Goal: Task Accomplishment & Management: Use online tool/utility

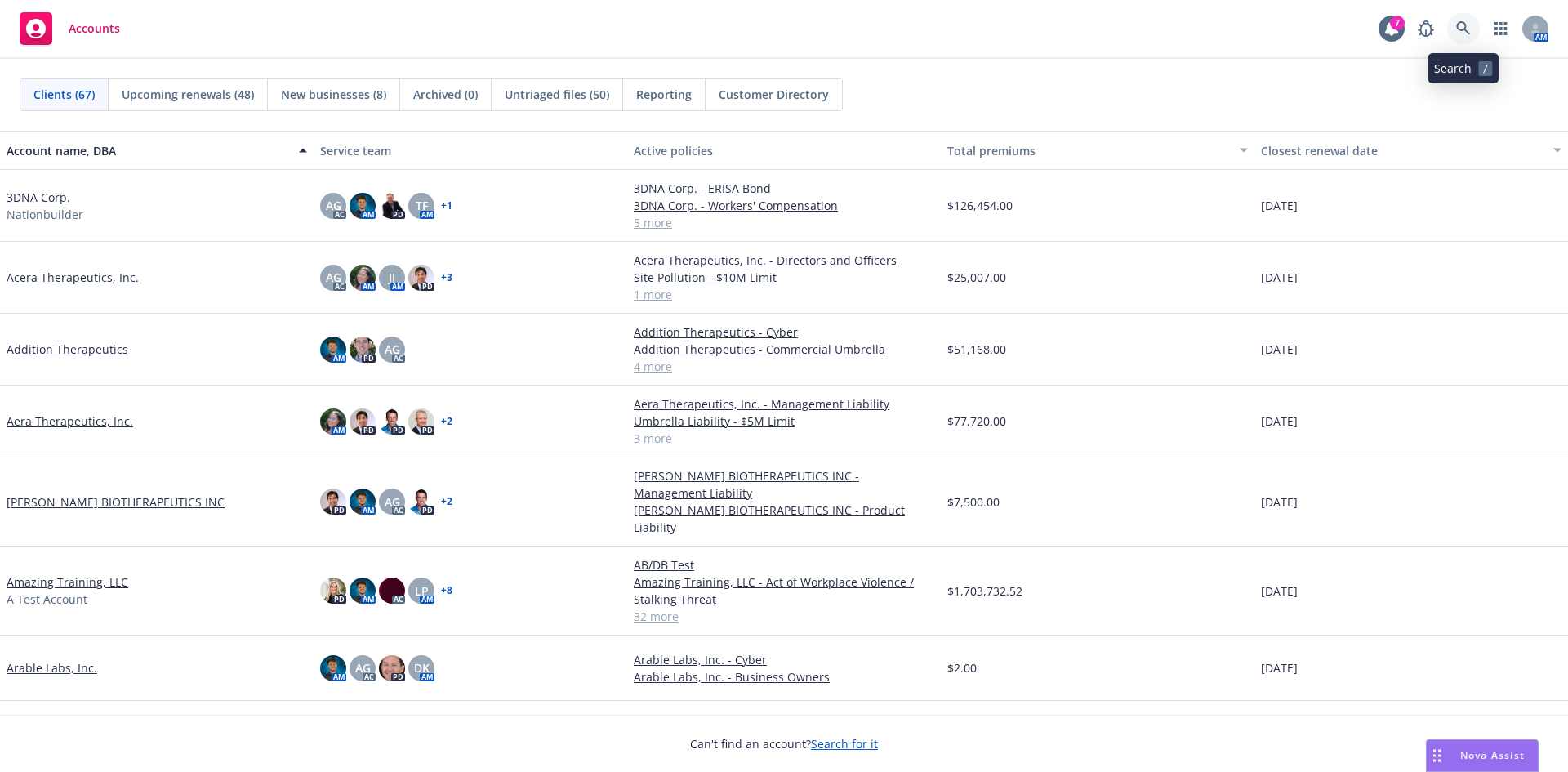
click at [1466, 21] on icon at bounding box center [1463, 28] width 15 height 15
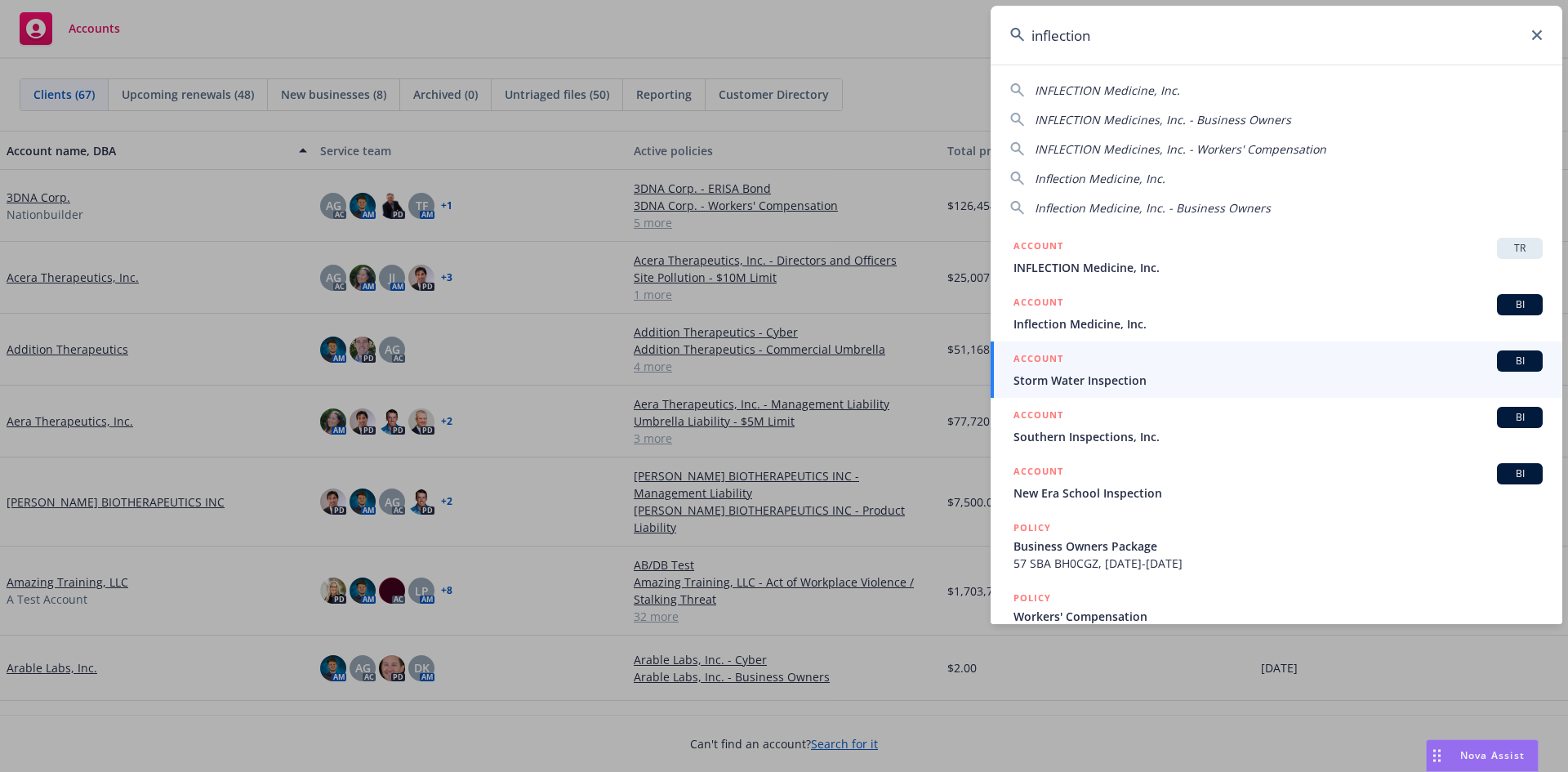
drag, startPoint x: 1174, startPoint y: 33, endPoint x: 887, endPoint y: 63, distance: 288.2
click at [887, 63] on div "inflection INFLECTION Medicine, Inc. INFLECTION Medicines, Inc. - Business Owne…" at bounding box center [784, 386] width 1568 height 772
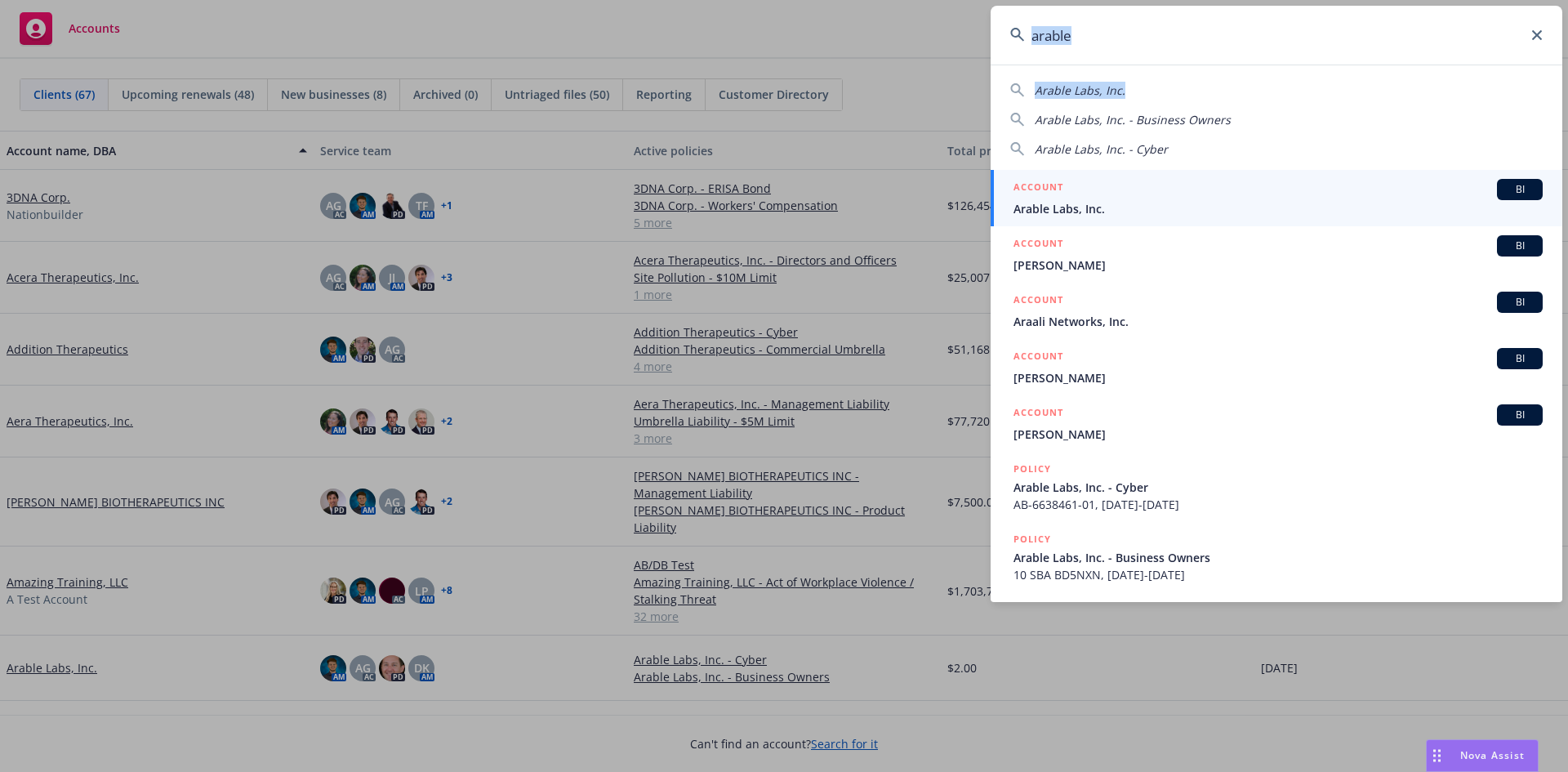
drag, startPoint x: 1141, startPoint y: 65, endPoint x: 1095, endPoint y: 64, distance: 45.8
click at [1095, 64] on div "arable Arable Labs, Inc. Arable Labs, Inc. - Business Owners Arable Labs, Inc. …" at bounding box center [1277, 304] width 572 height 596
drag, startPoint x: 1094, startPoint y: 39, endPoint x: 979, endPoint y: 37, distance: 114.4
click at [979, 37] on div "arable Arable Labs, Inc. Arable Labs, Inc. - Business Owners Arable Labs, Inc. …" at bounding box center [784, 386] width 1568 height 772
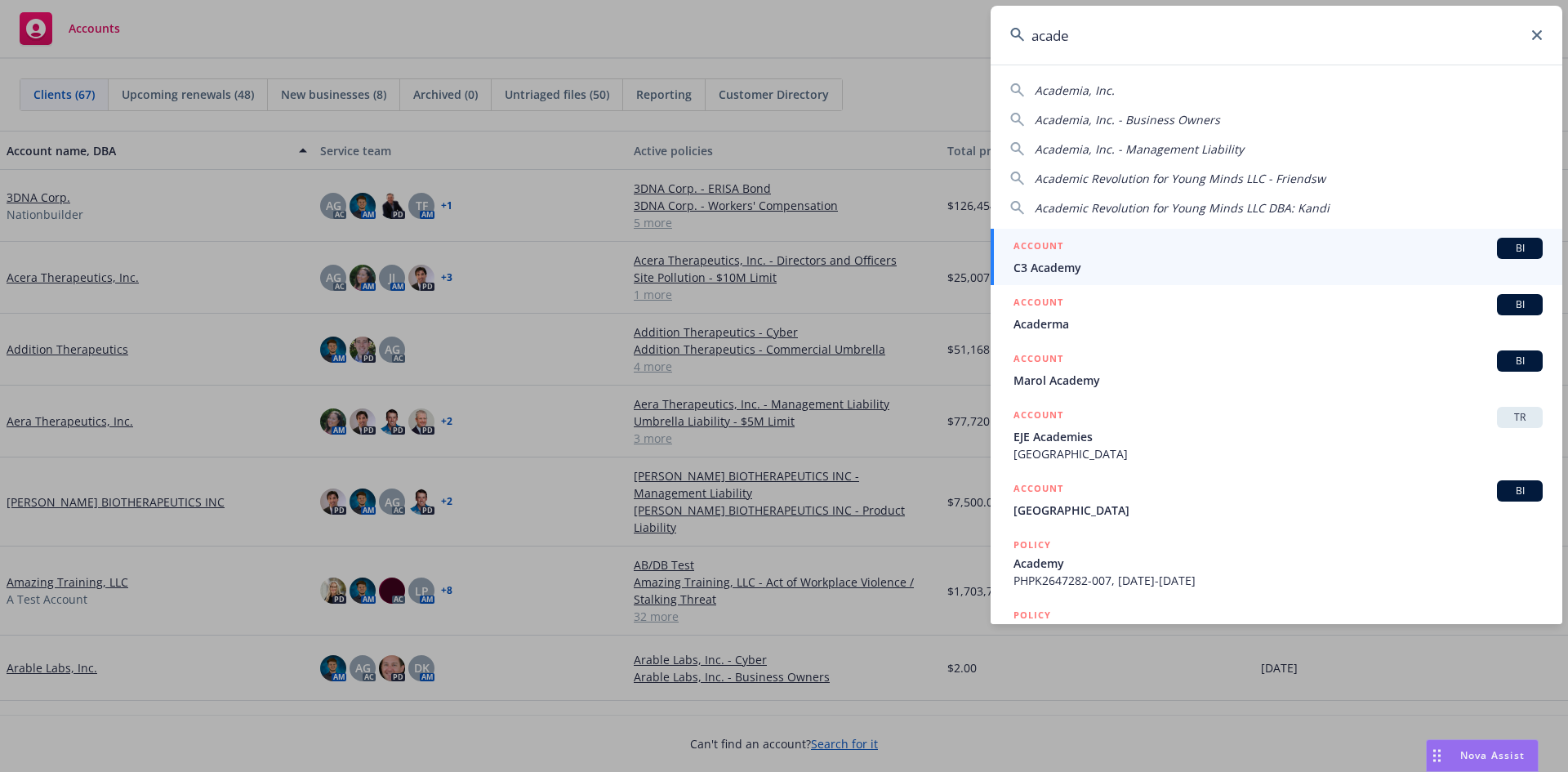
click at [1133, 92] on div "Academia, Inc." at bounding box center [1276, 90] width 533 height 17
type input "Academia, Inc."
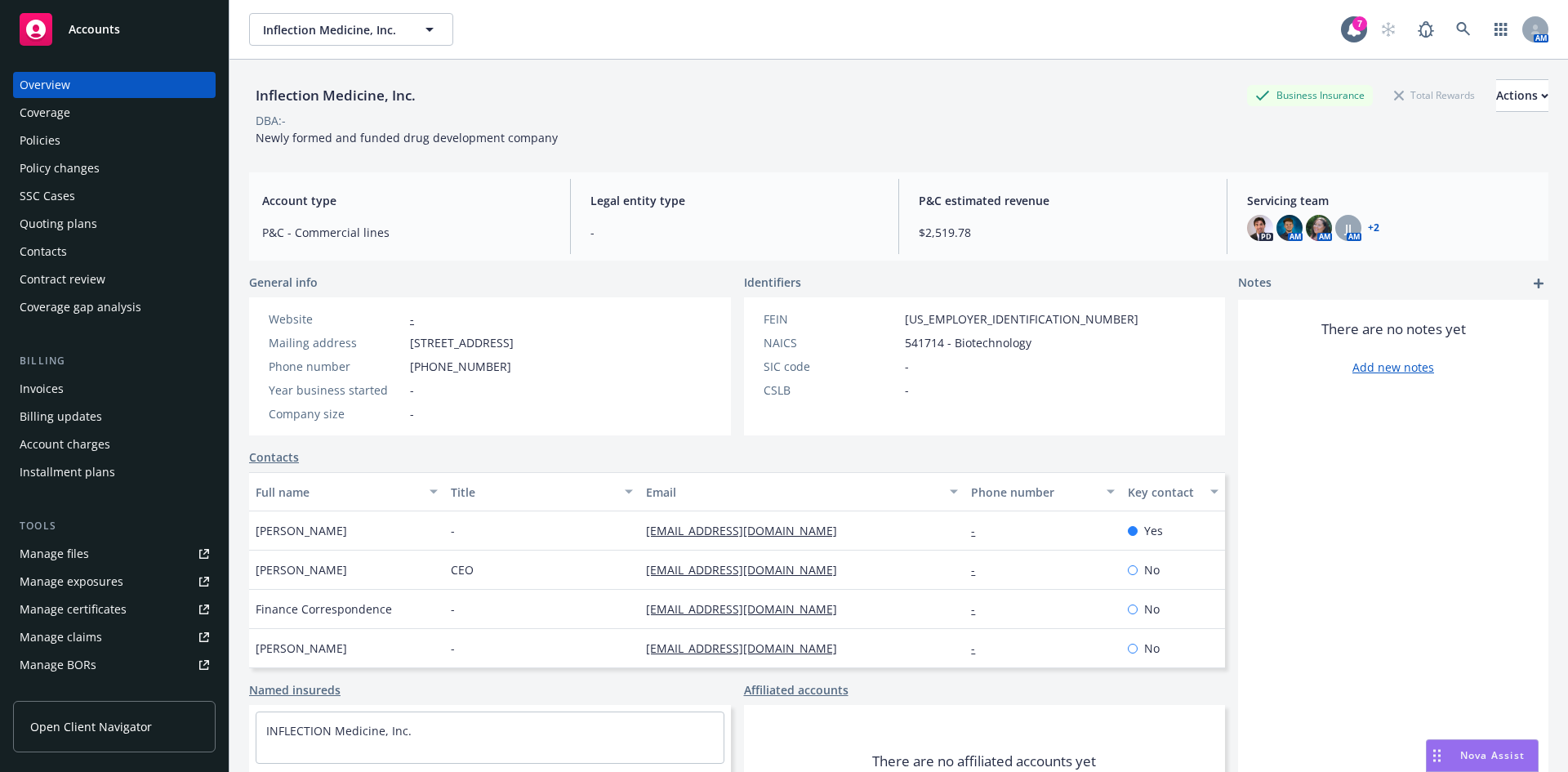
click at [105, 142] on div "Policies" at bounding box center [115, 140] width 190 height 26
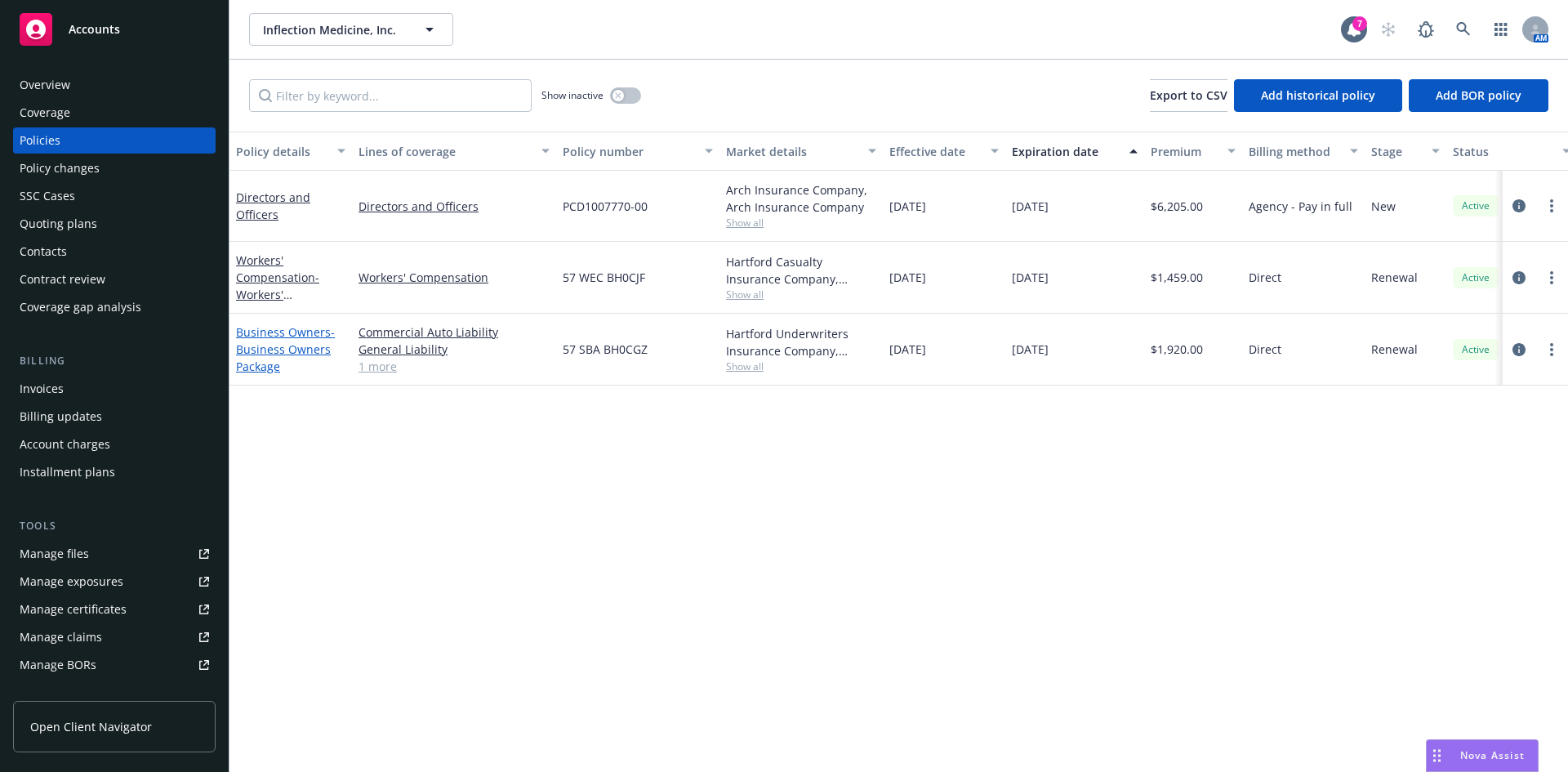
click at [277, 337] on link "Business Owners - Business Owners Package" at bounding box center [285, 349] width 99 height 50
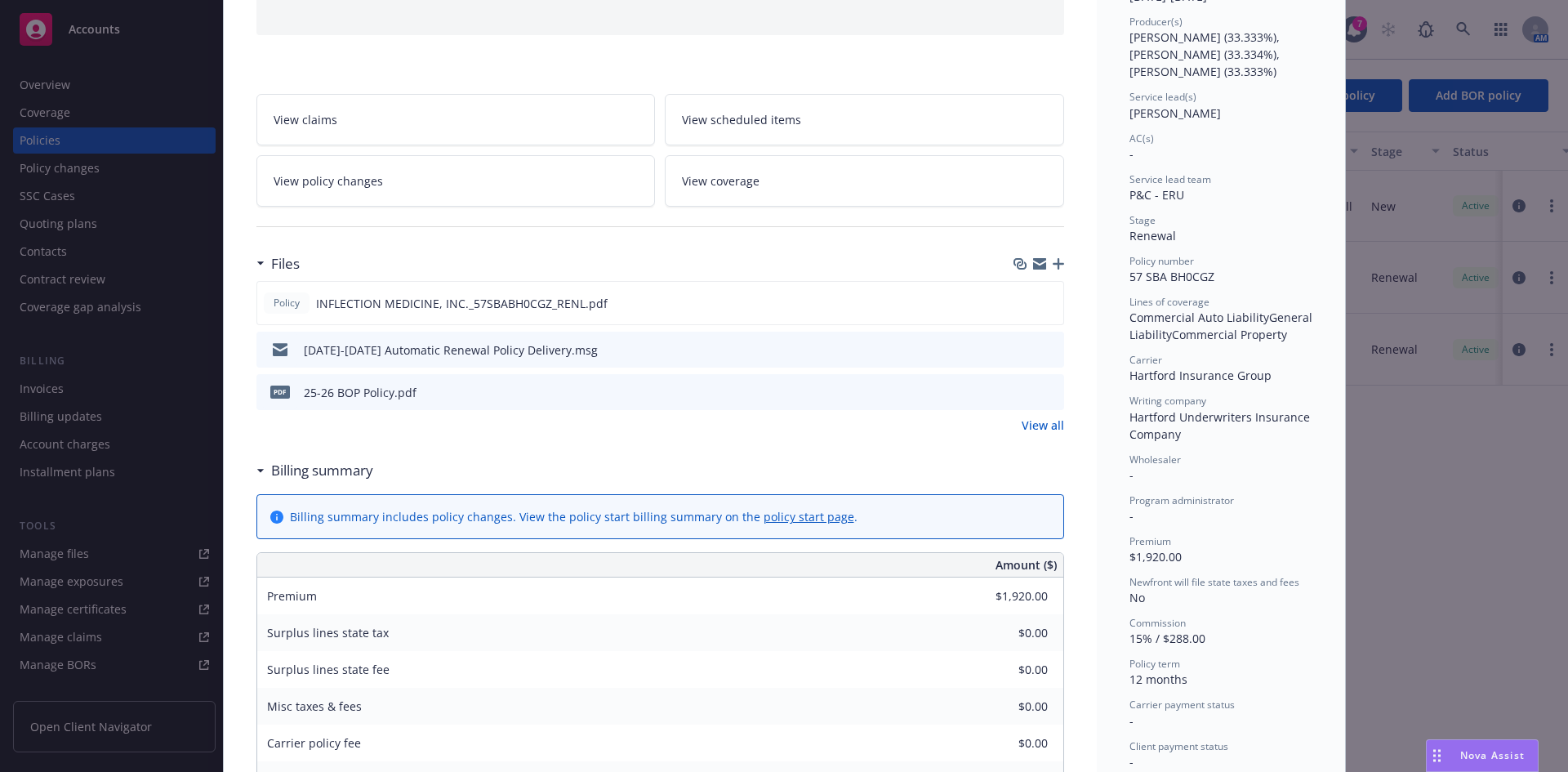
scroll to position [245, 0]
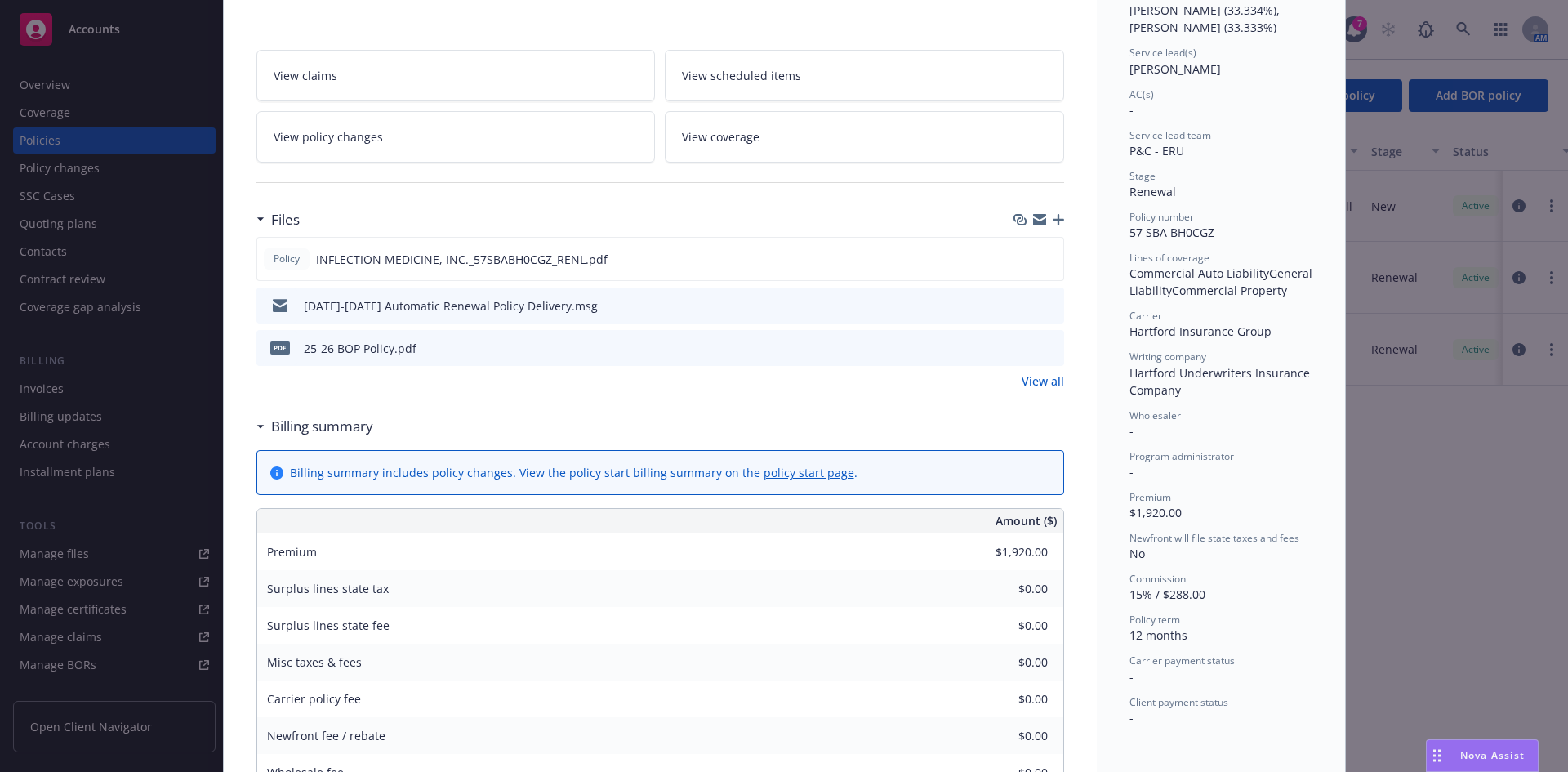
click at [1041, 346] on icon "preview file" at bounding box center [1048, 346] width 15 height 11
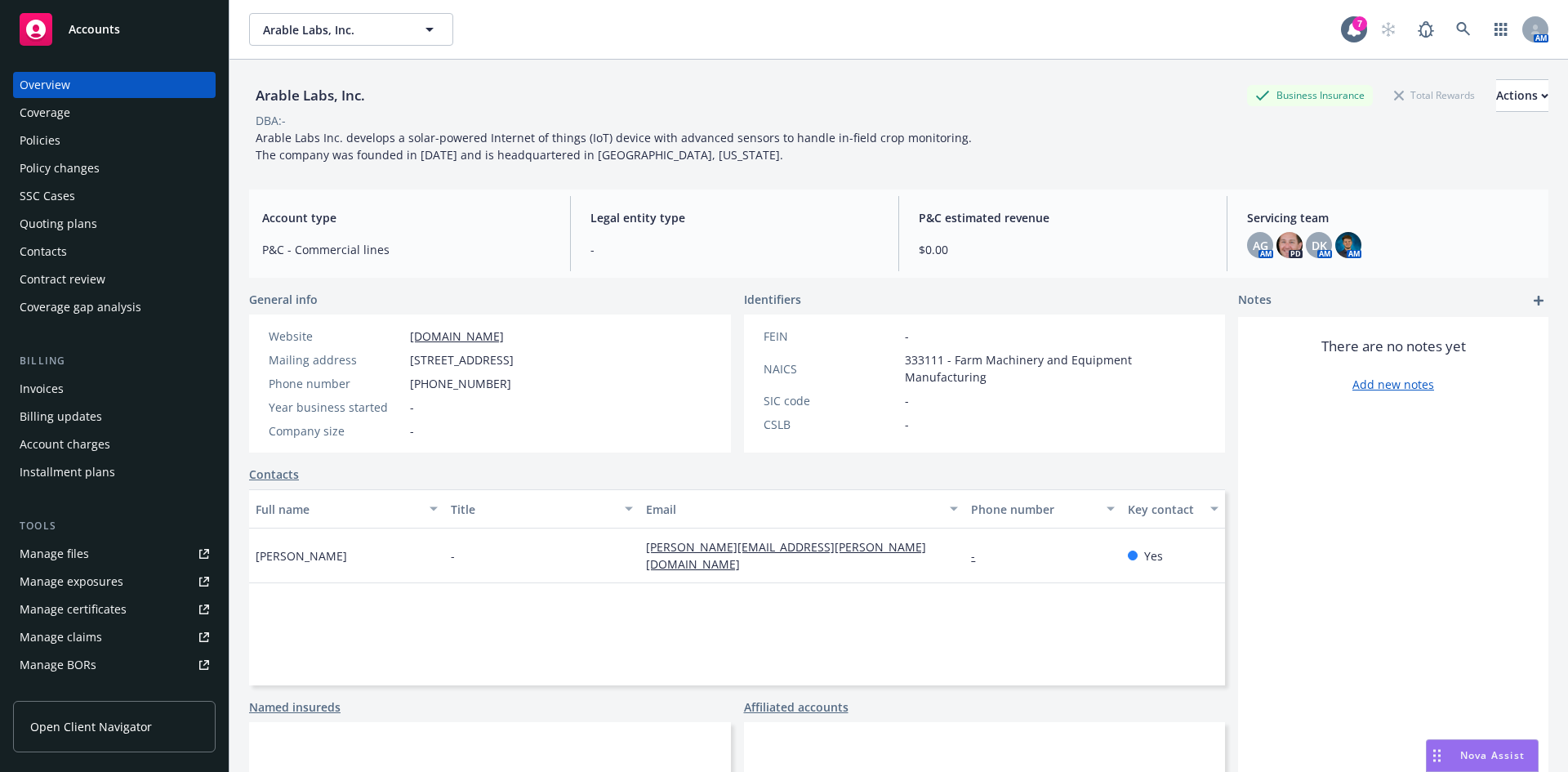
click at [100, 219] on div "Quoting plans" at bounding box center [115, 224] width 190 height 26
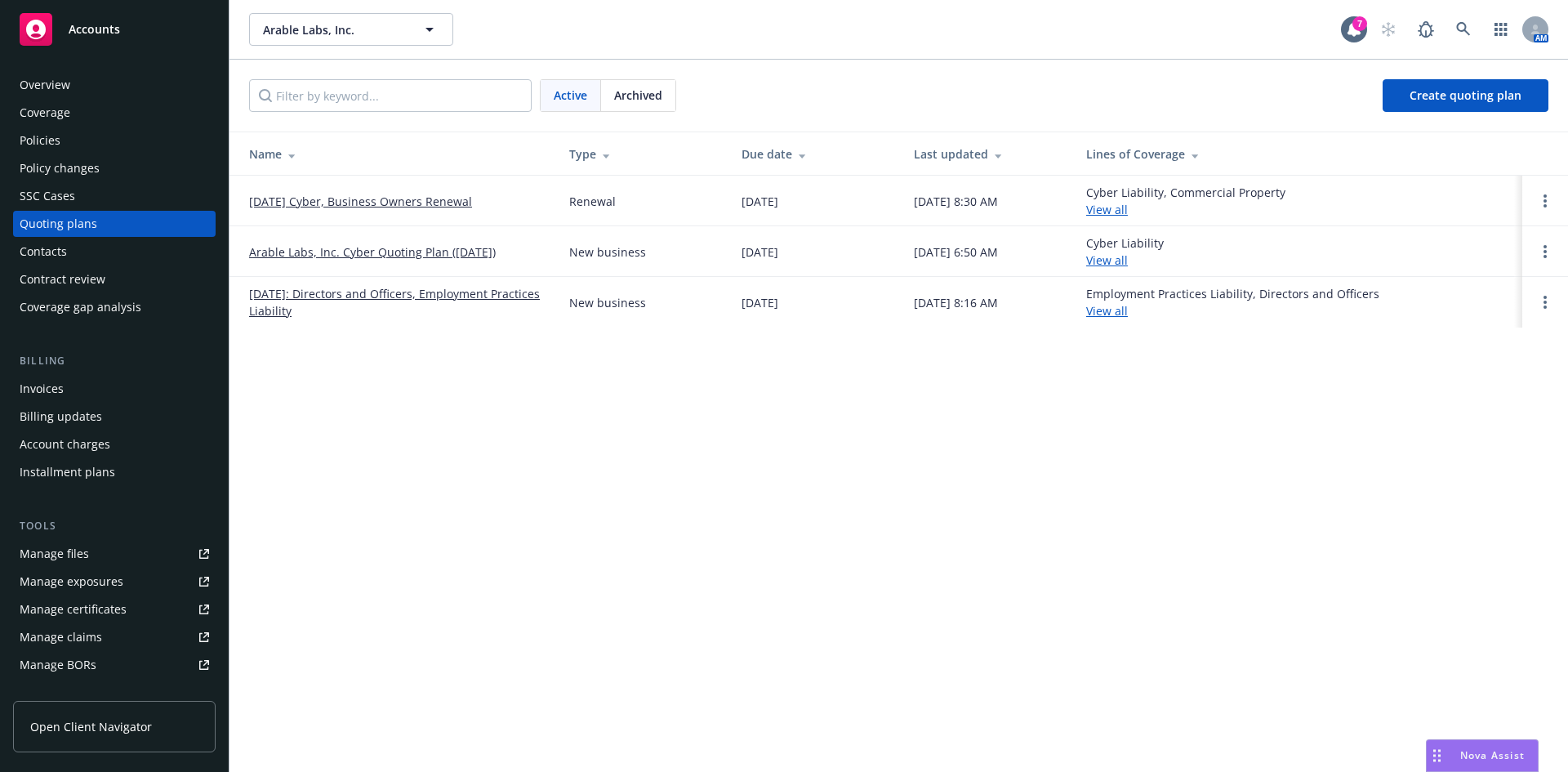
click at [413, 297] on link "08/23/2025: Directors and Officers, Employment Practices Liability" at bounding box center [396, 302] width 294 height 34
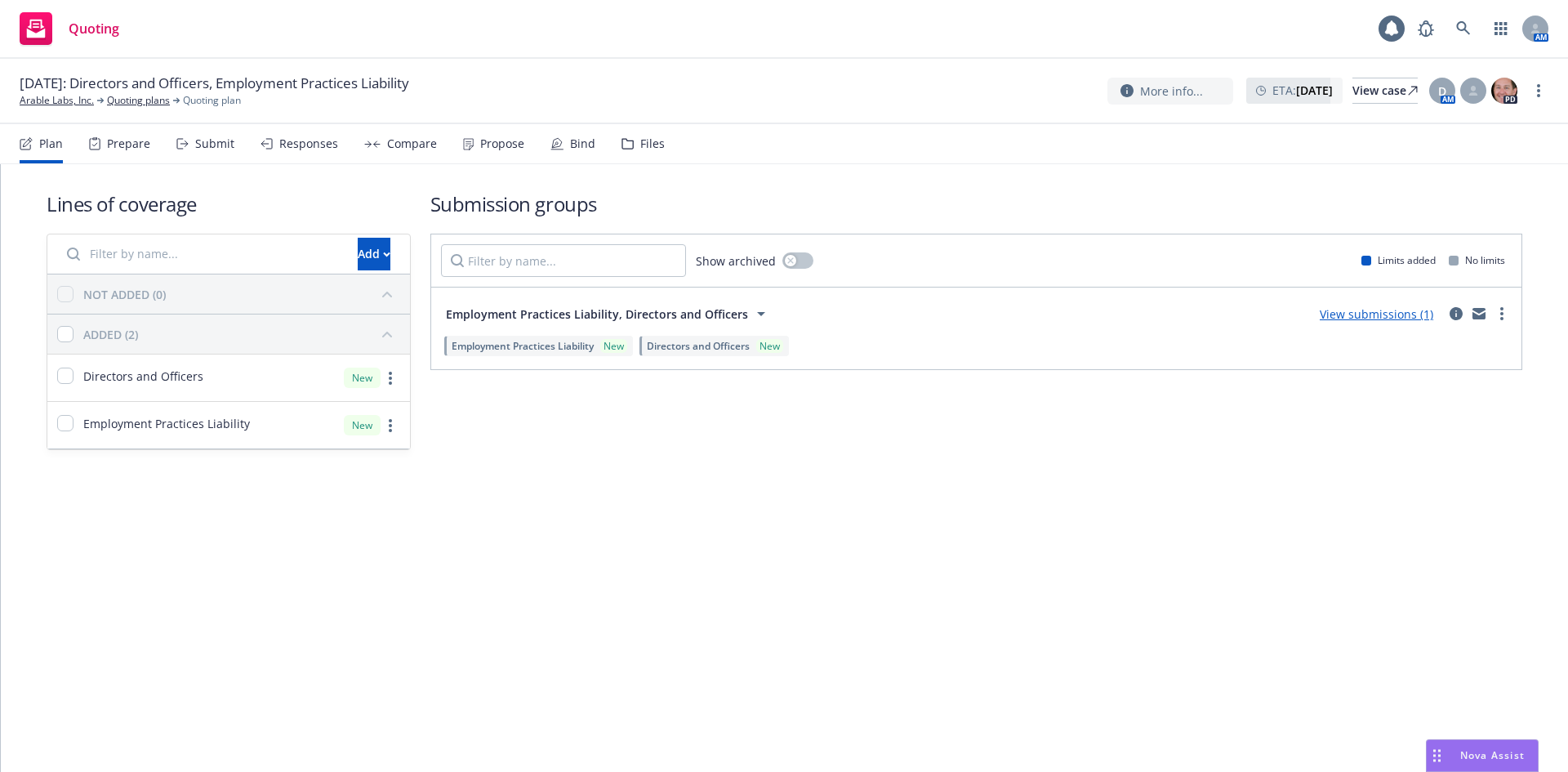
click at [638, 159] on div "Files" at bounding box center [643, 143] width 43 height 39
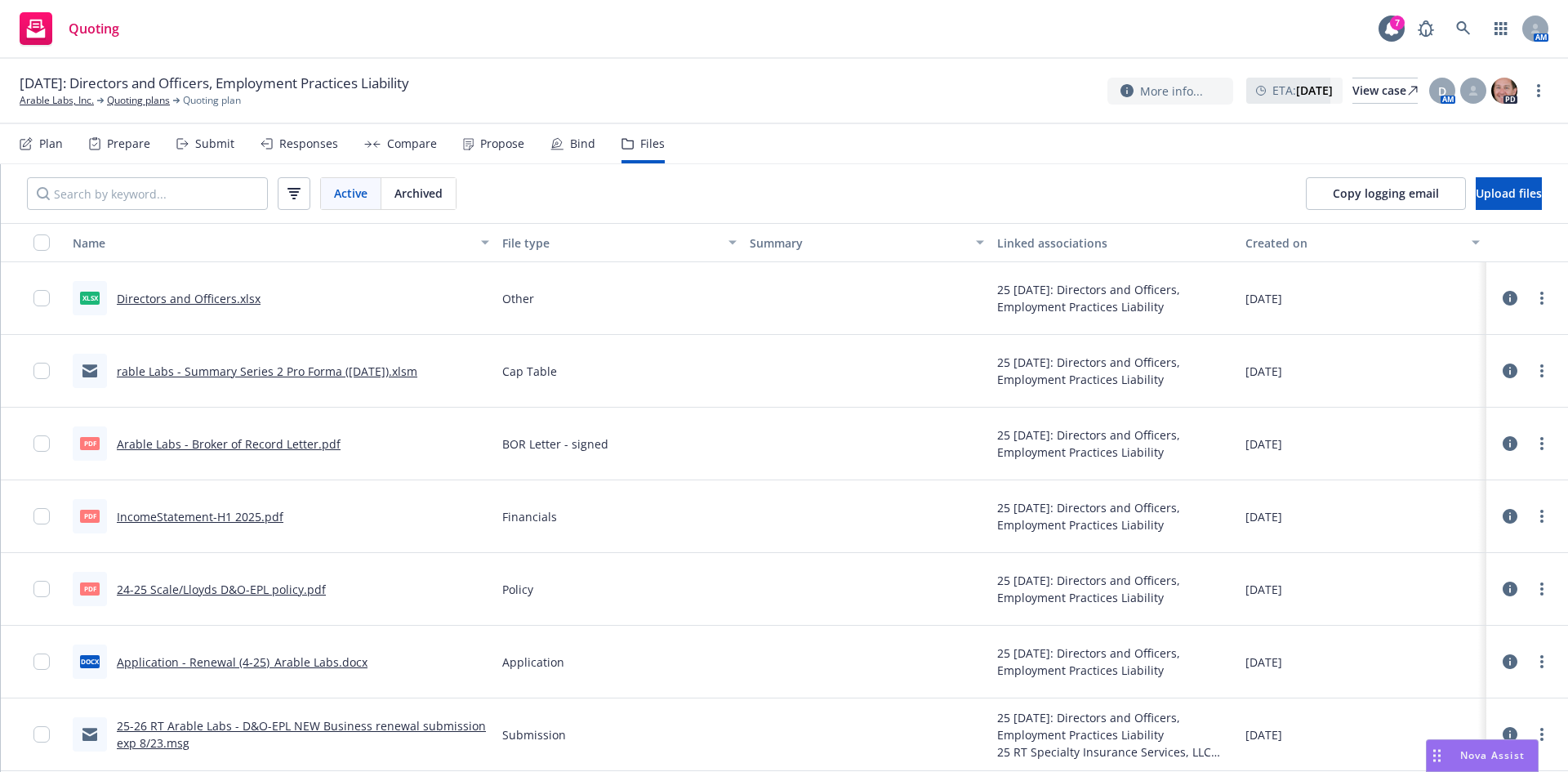
click at [363, 725] on link "25-26 RT Arable Labs - D&O-EPL NEW Business renewal submission exp 8/23.msg" at bounding box center [301, 734] width 369 height 33
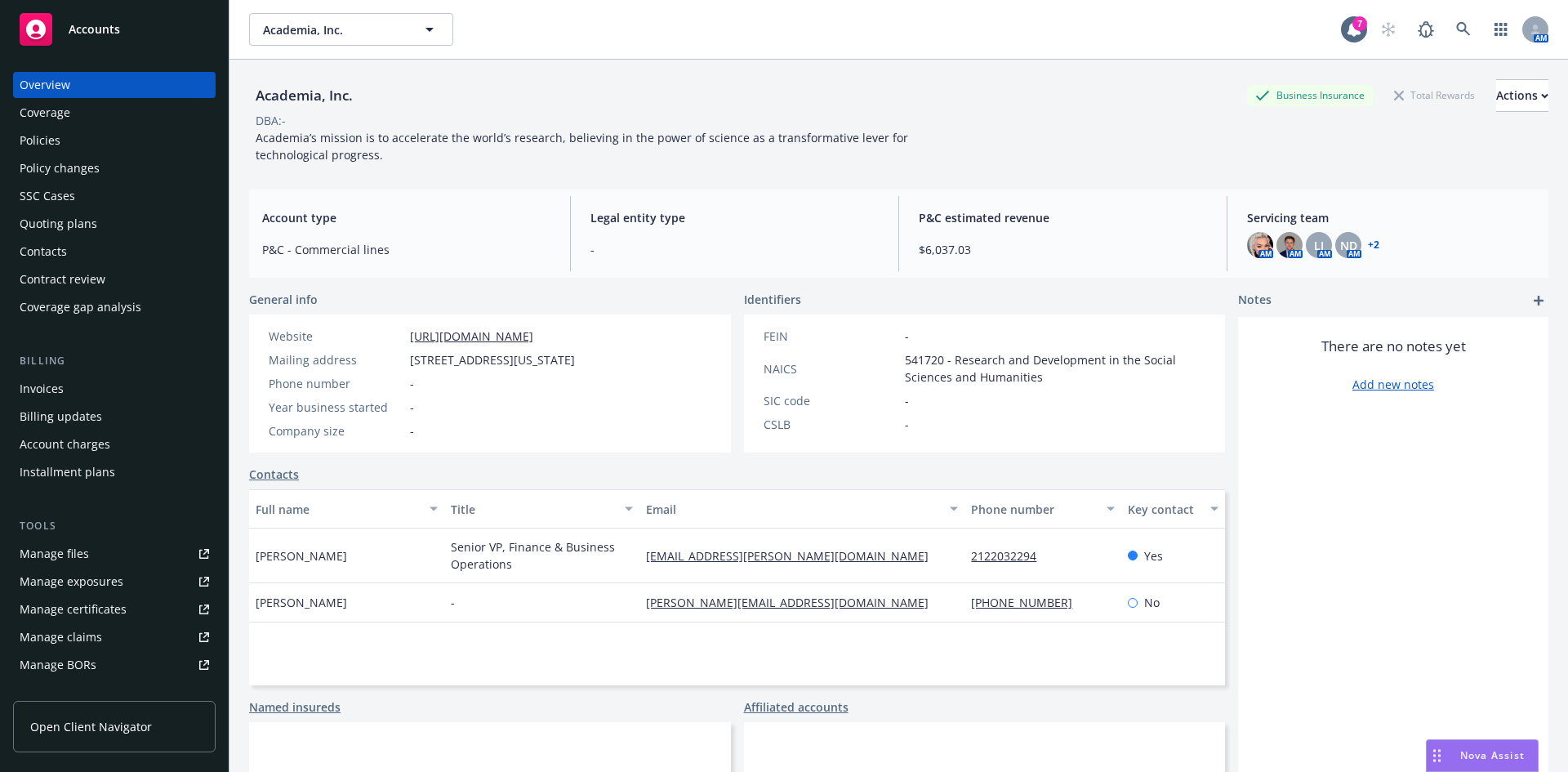
click at [1368, 244] on link "+ 2" at bounding box center [1373, 245] width 11 height 10
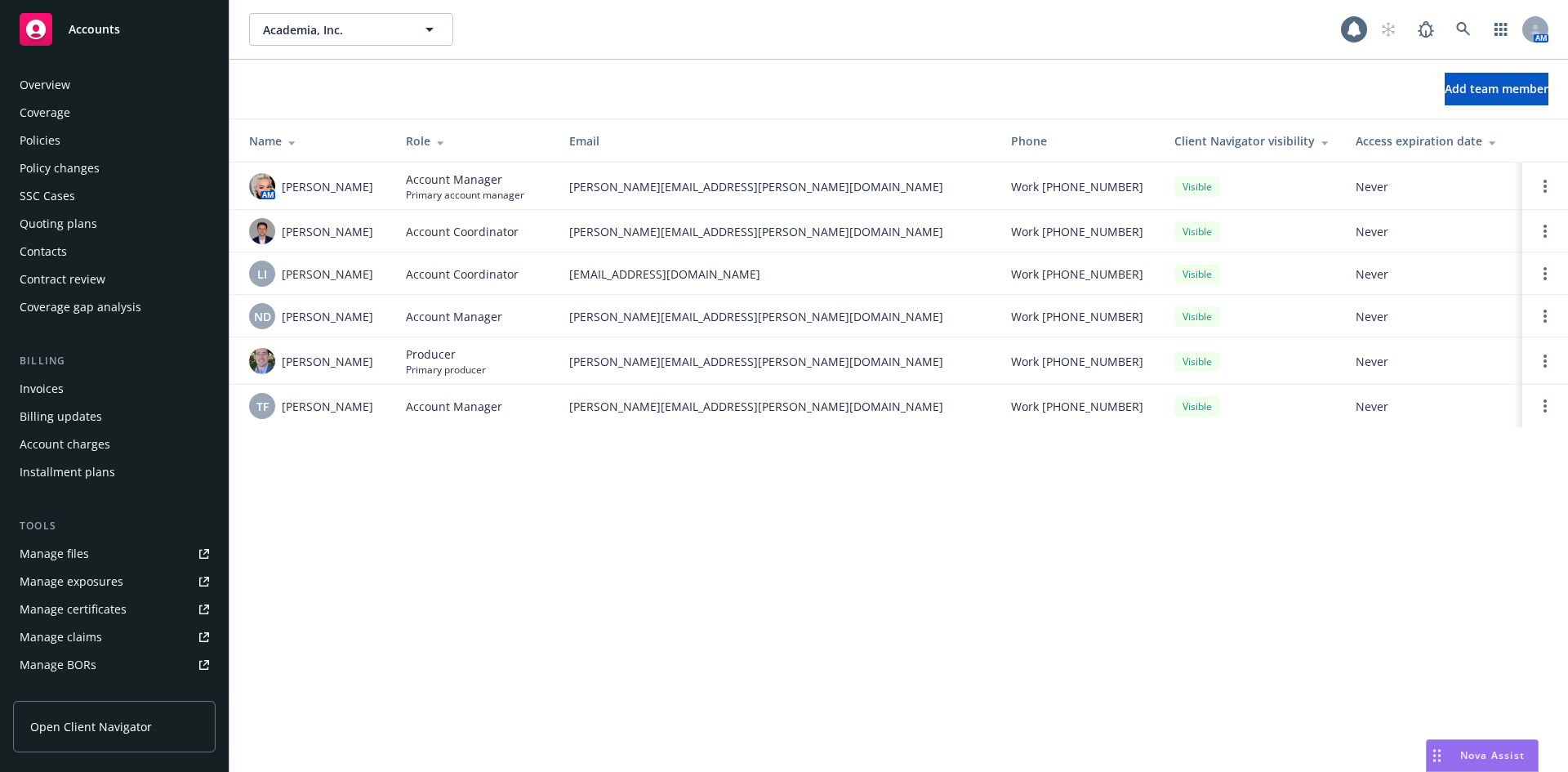
scroll to position [292, 0]
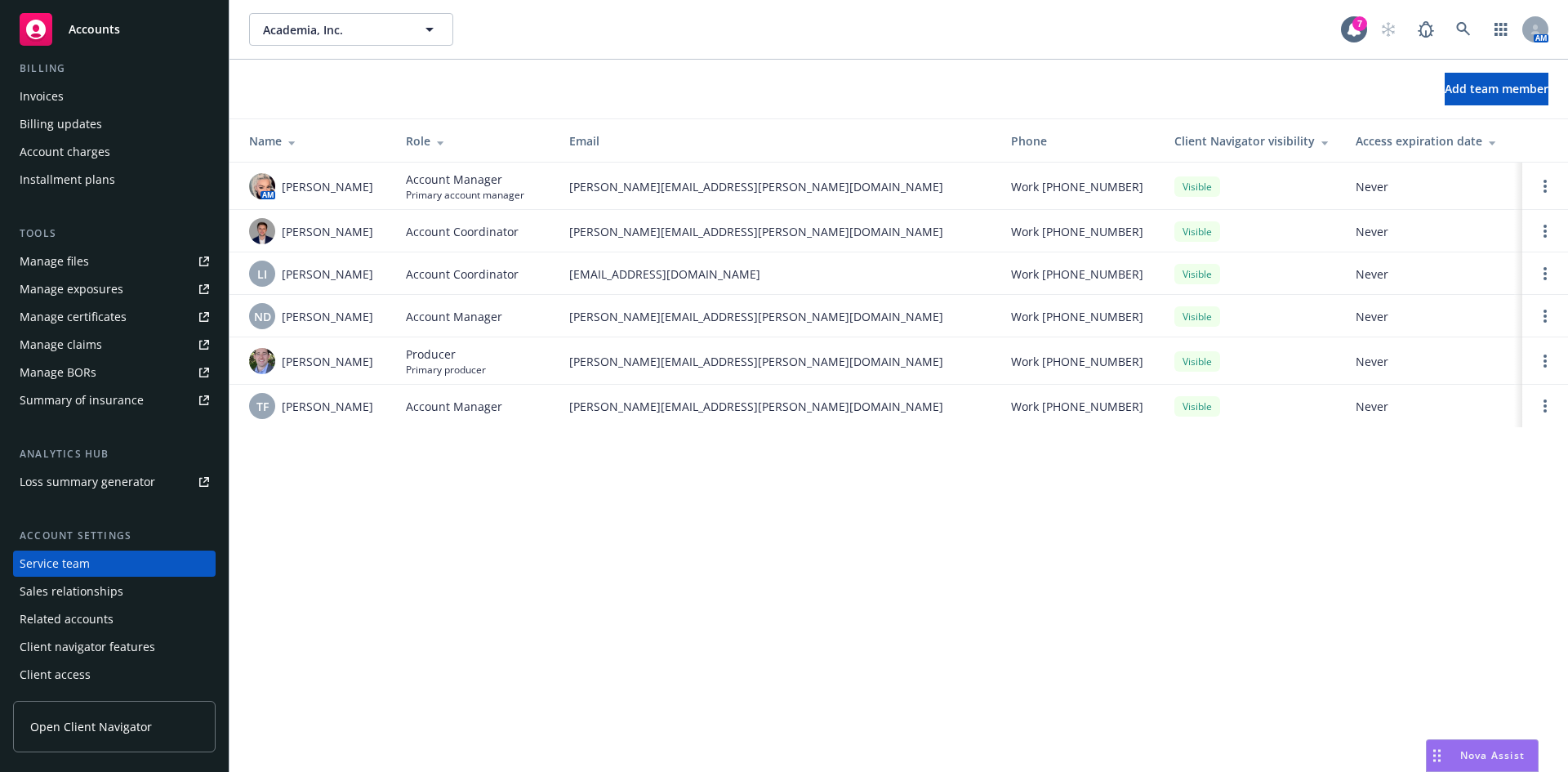
click at [152, 16] on div "Accounts" at bounding box center [115, 29] width 190 height 33
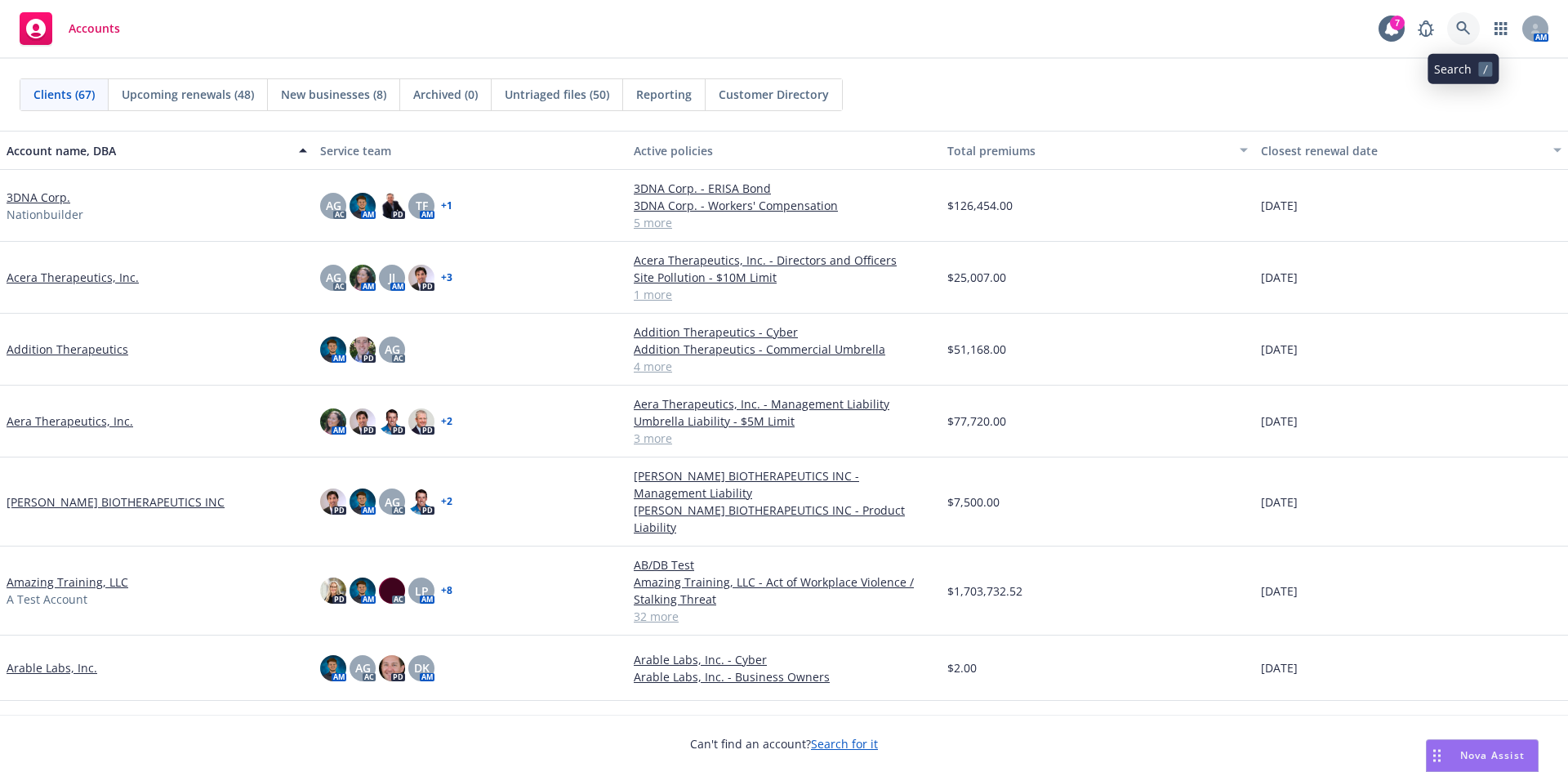
click at [1465, 12] on link at bounding box center [1463, 28] width 33 height 33
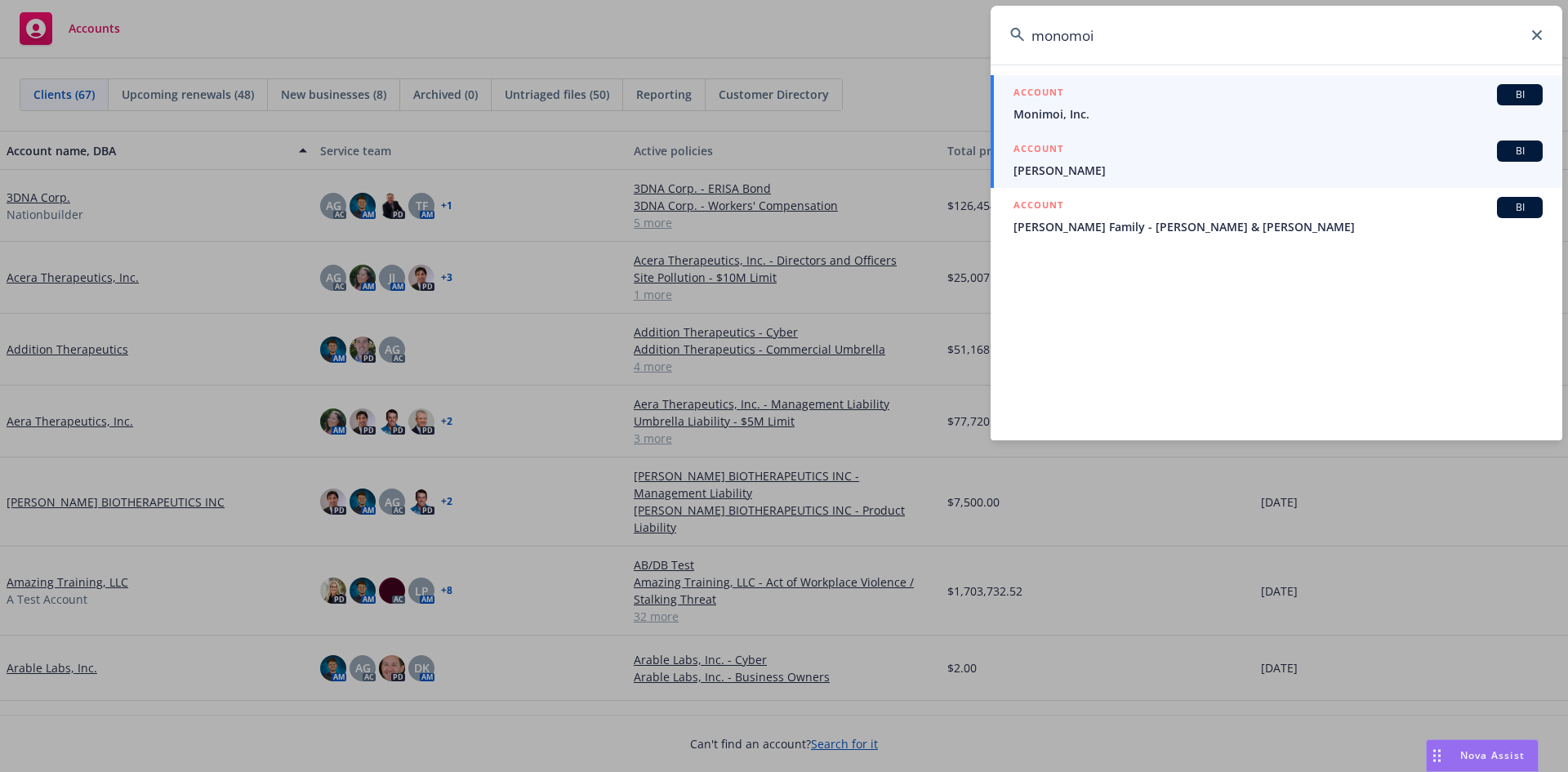
type input "monomoi"
click at [1374, 97] on div "ACCOUNT BI" at bounding box center [1278, 94] width 529 height 21
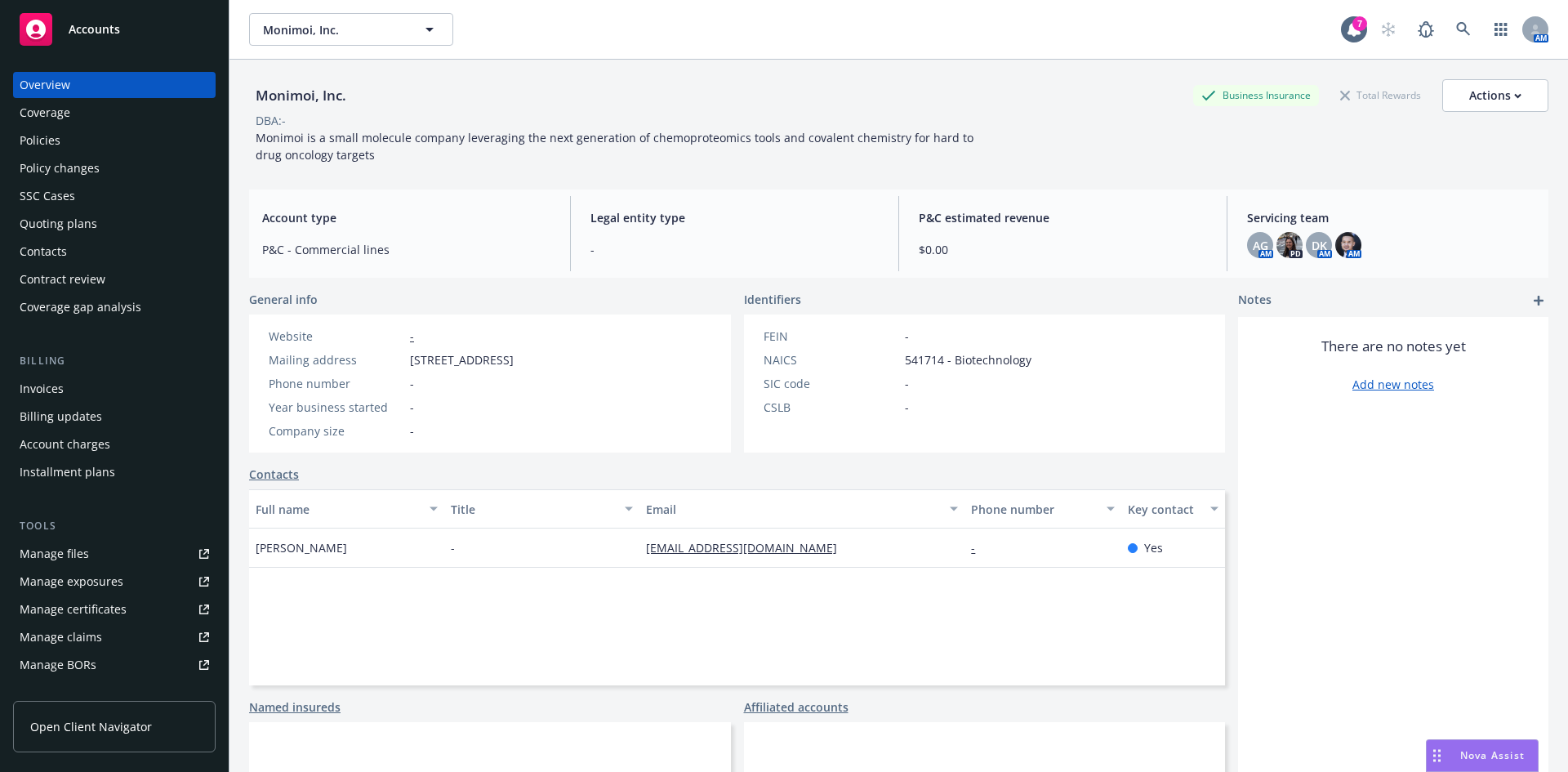
click at [52, 544] on div "Manage files" at bounding box center [54, 554] width 69 height 26
click at [1456, 30] on icon at bounding box center [1463, 29] width 15 height 15
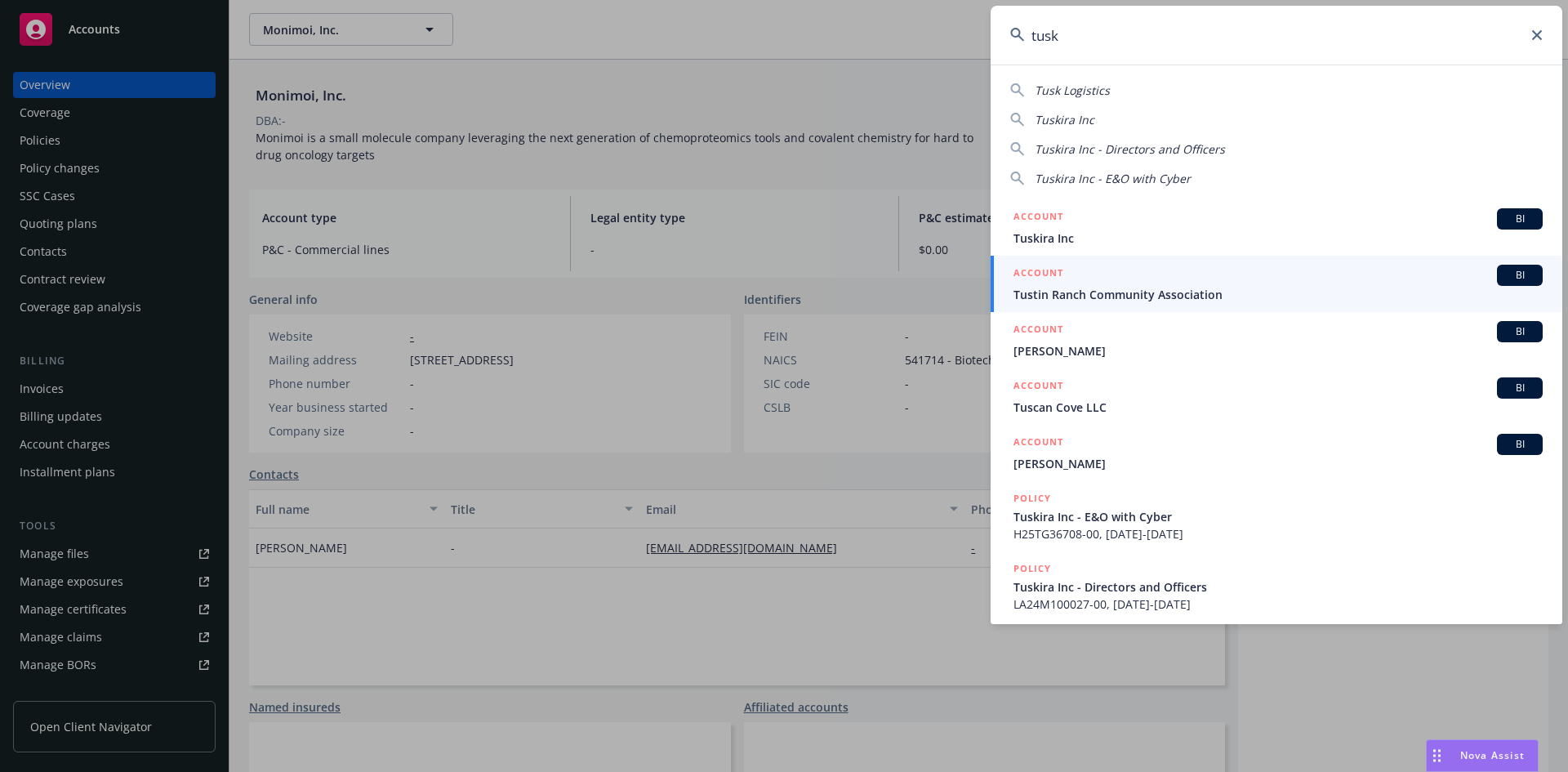
click at [1222, 87] on div "Tusk Logistics" at bounding box center [1276, 90] width 533 height 17
type input "Tusk Logistics"
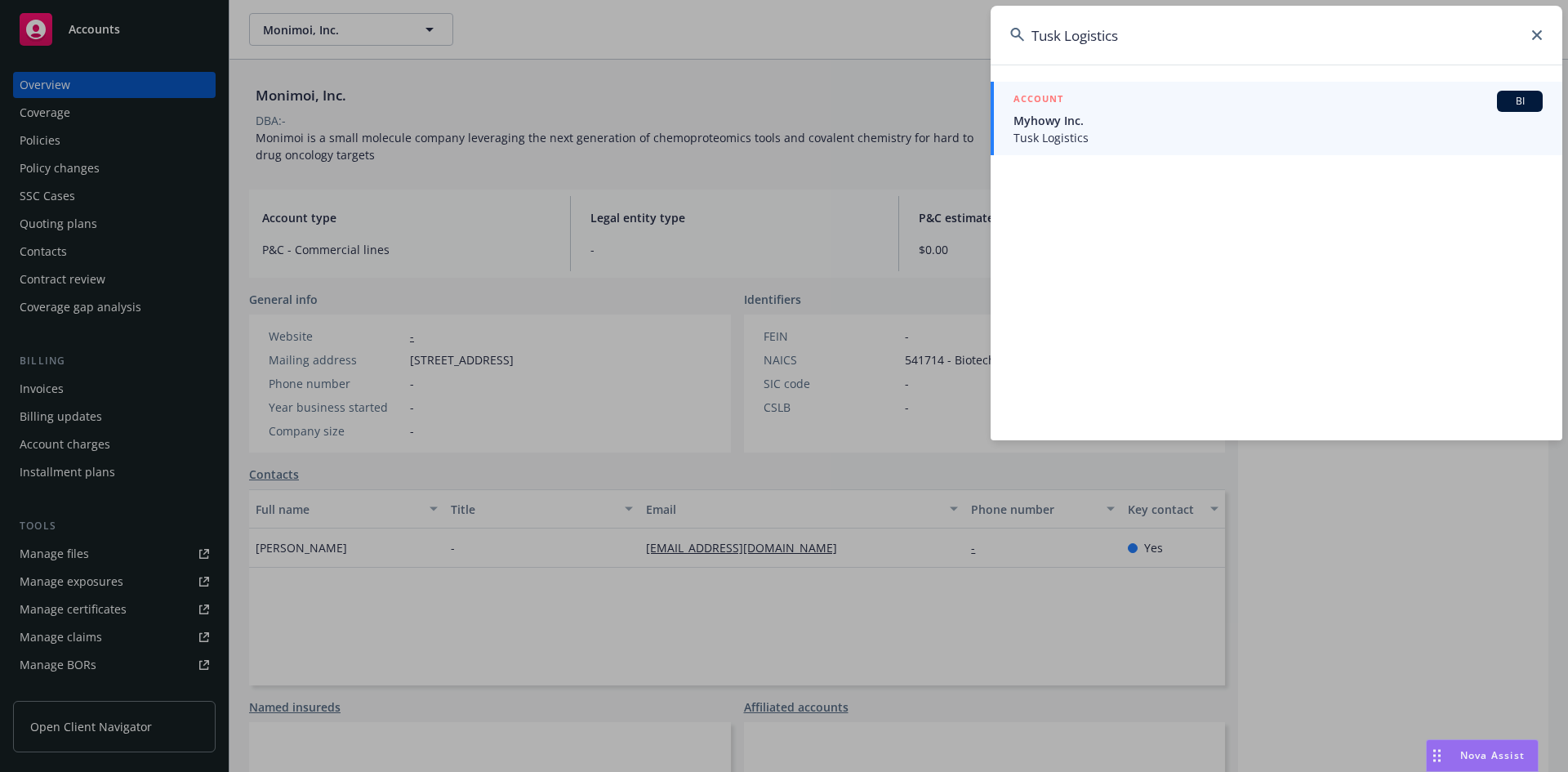
click at [1200, 104] on div "ACCOUNT BI" at bounding box center [1278, 101] width 529 height 21
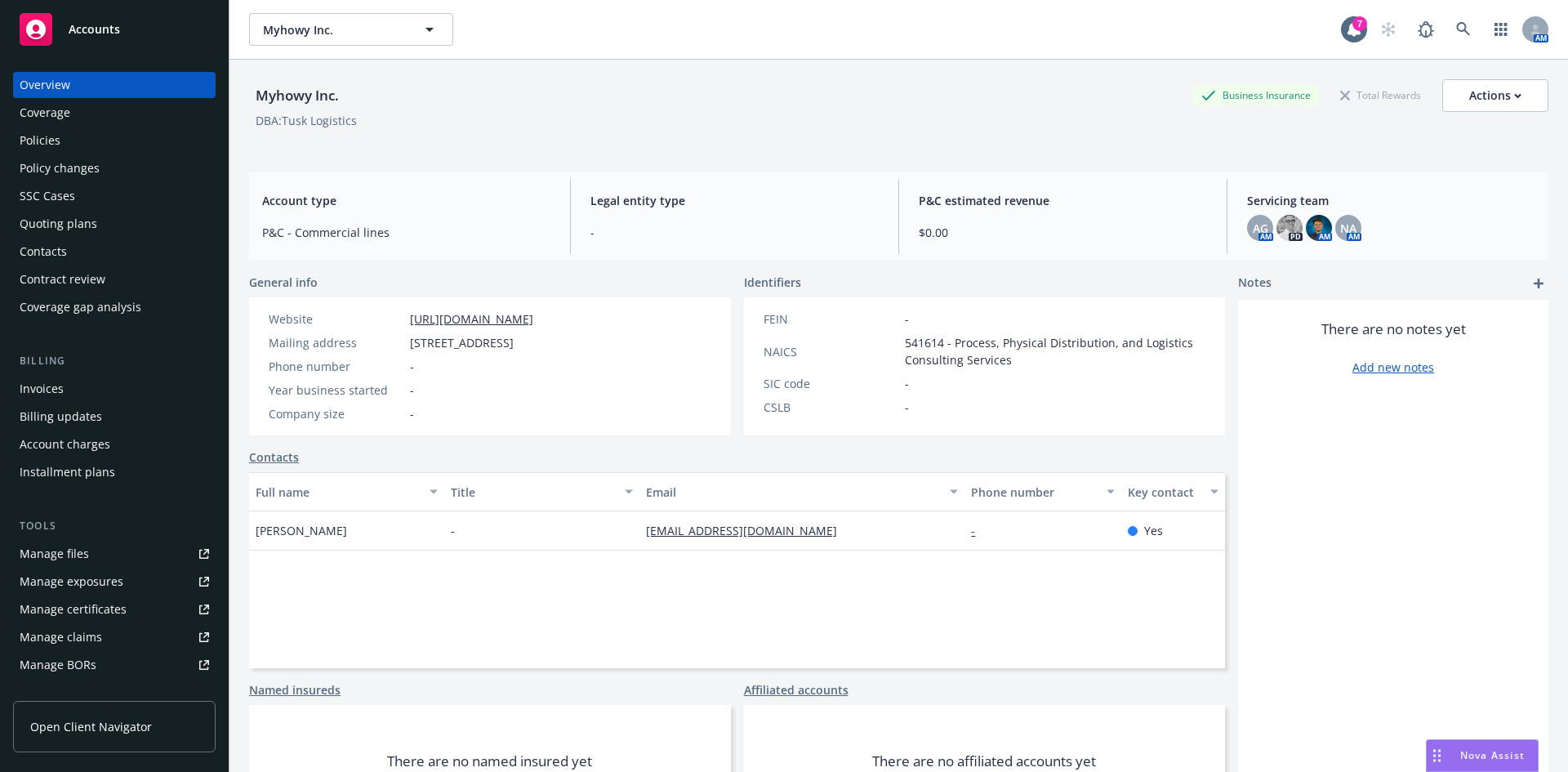
click at [122, 225] on div "Quoting plans" at bounding box center [115, 224] width 190 height 26
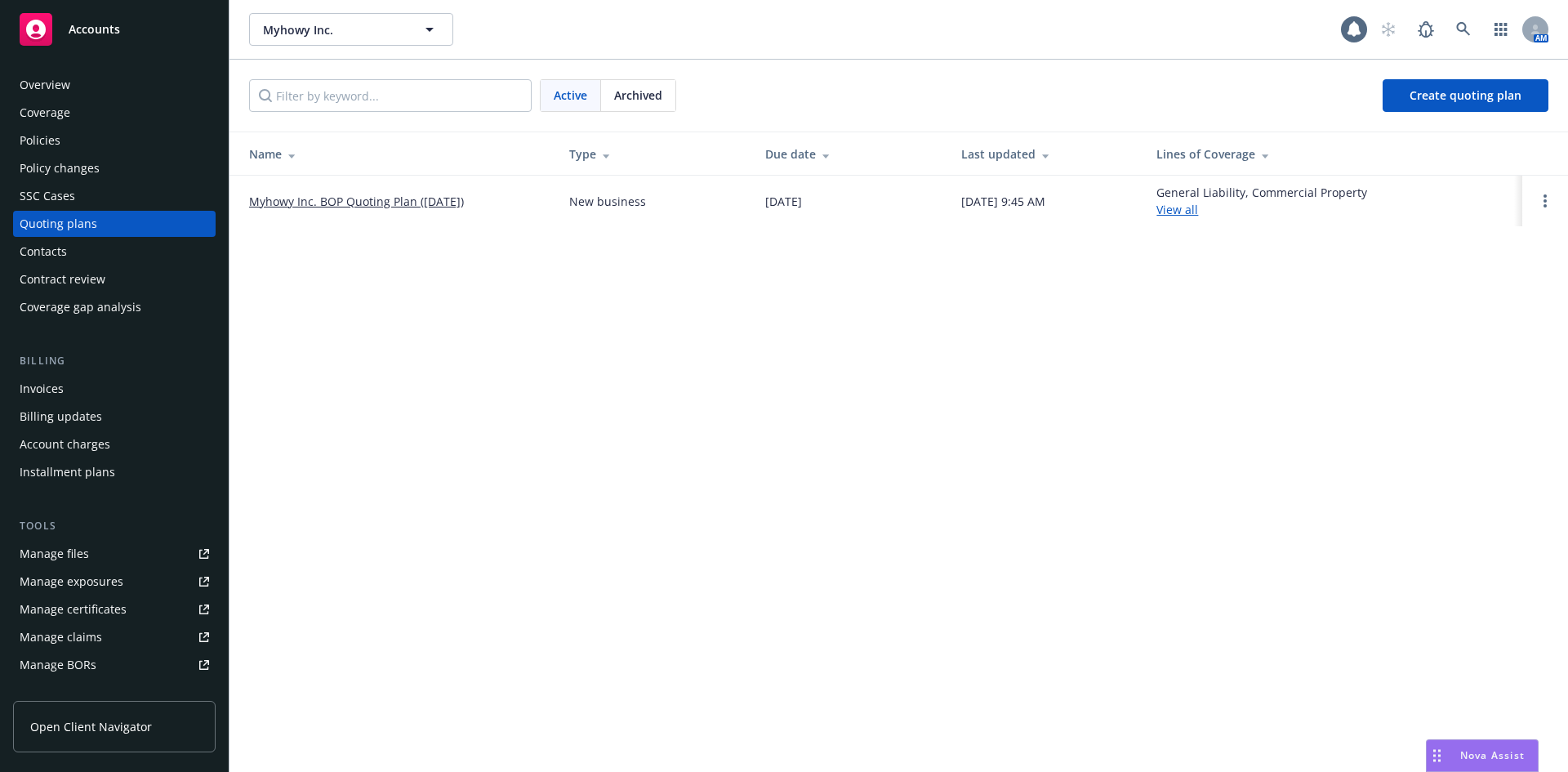
click at [297, 207] on link "Myhowy Inc. BOP Quoting Plan ([DATE])" at bounding box center [356, 201] width 215 height 17
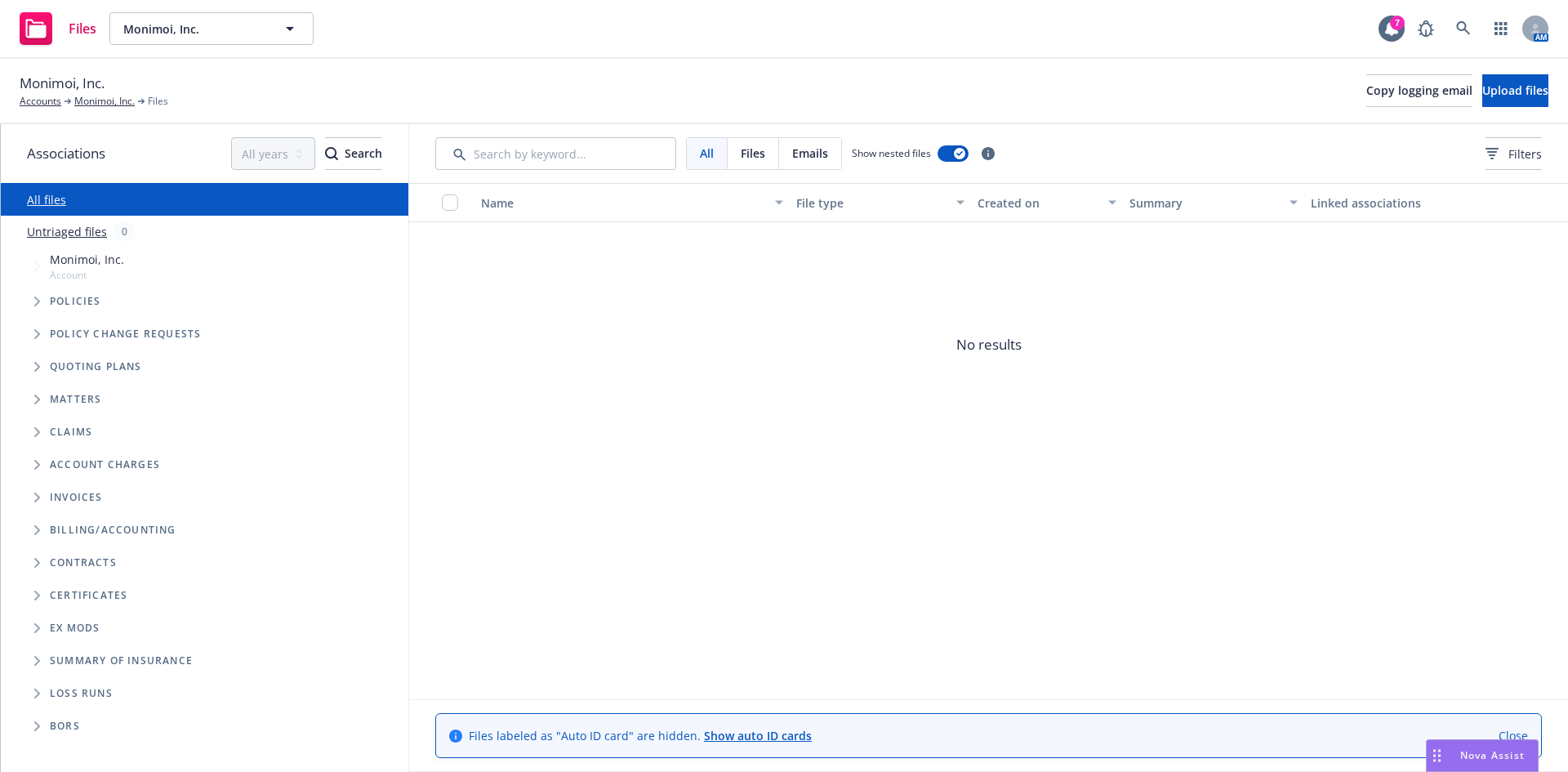
click at [39, 263] on icon "Tree Example" at bounding box center [37, 266] width 7 height 10
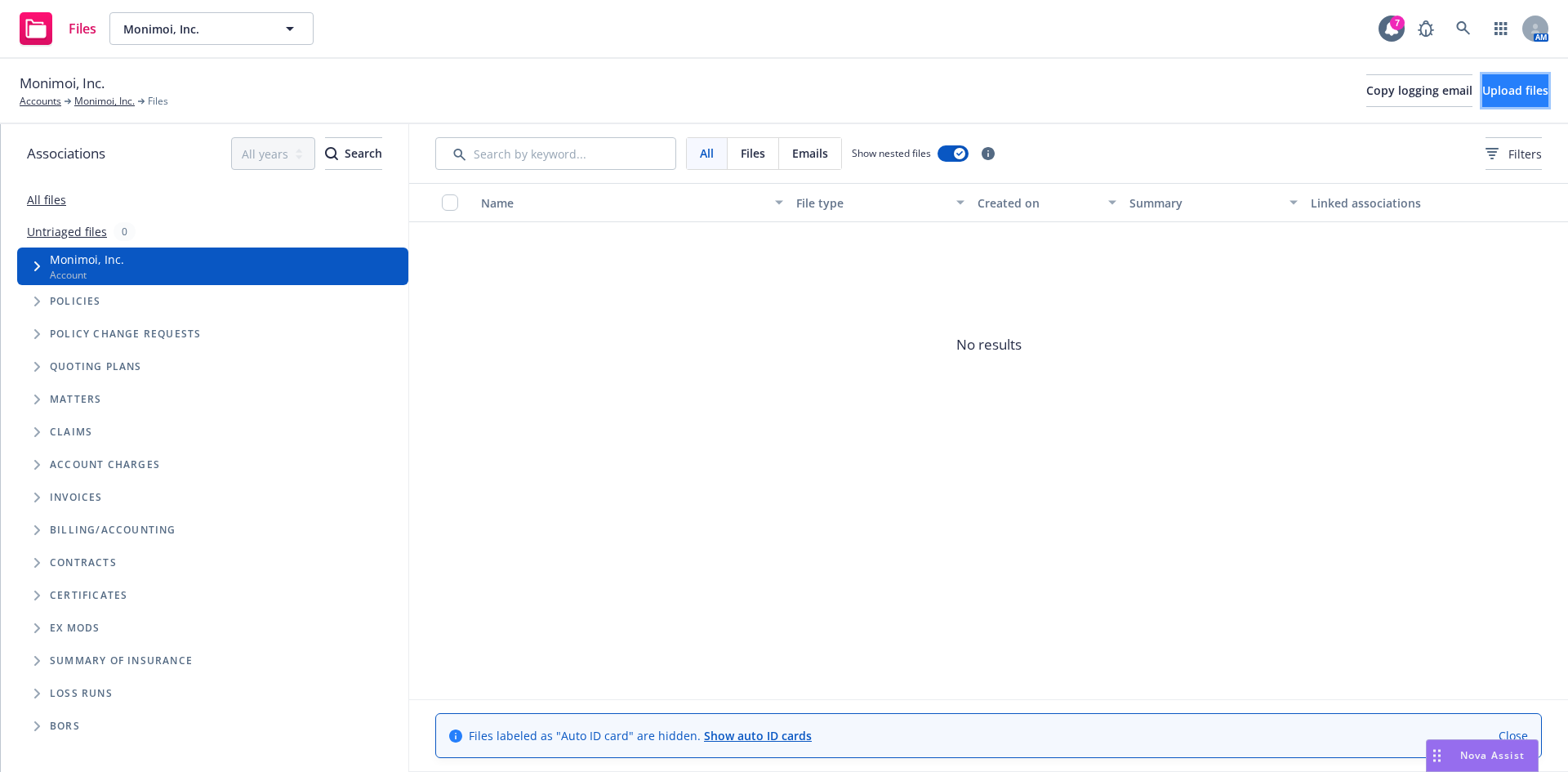
click at [1483, 98] on button "Upload files" at bounding box center [1516, 90] width 66 height 33
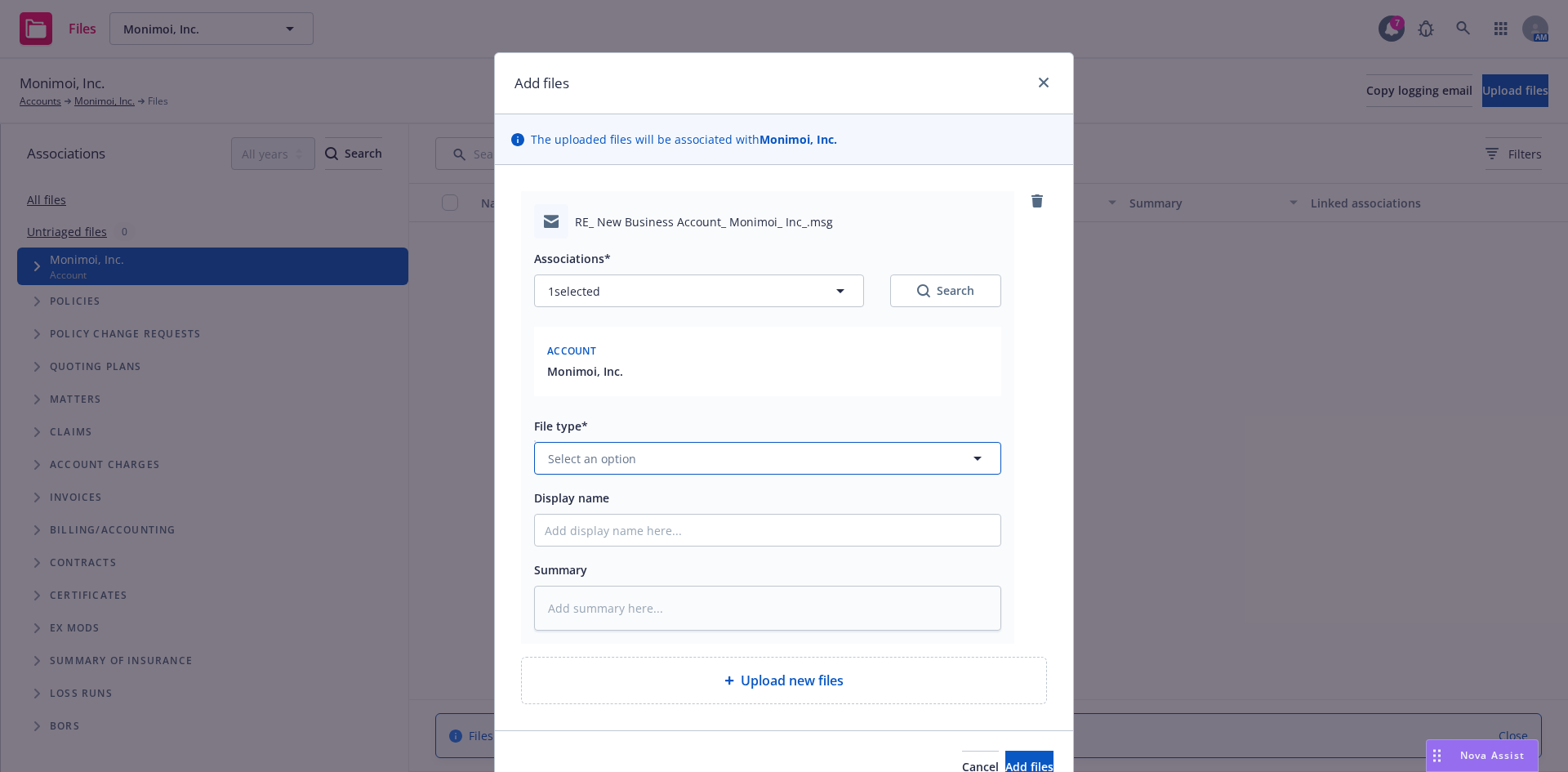
click at [689, 464] on button "Select an option" at bounding box center [767, 458] width 467 height 33
type input "ema"
click at [1006, 751] on button "Add files" at bounding box center [1030, 767] width 48 height 33
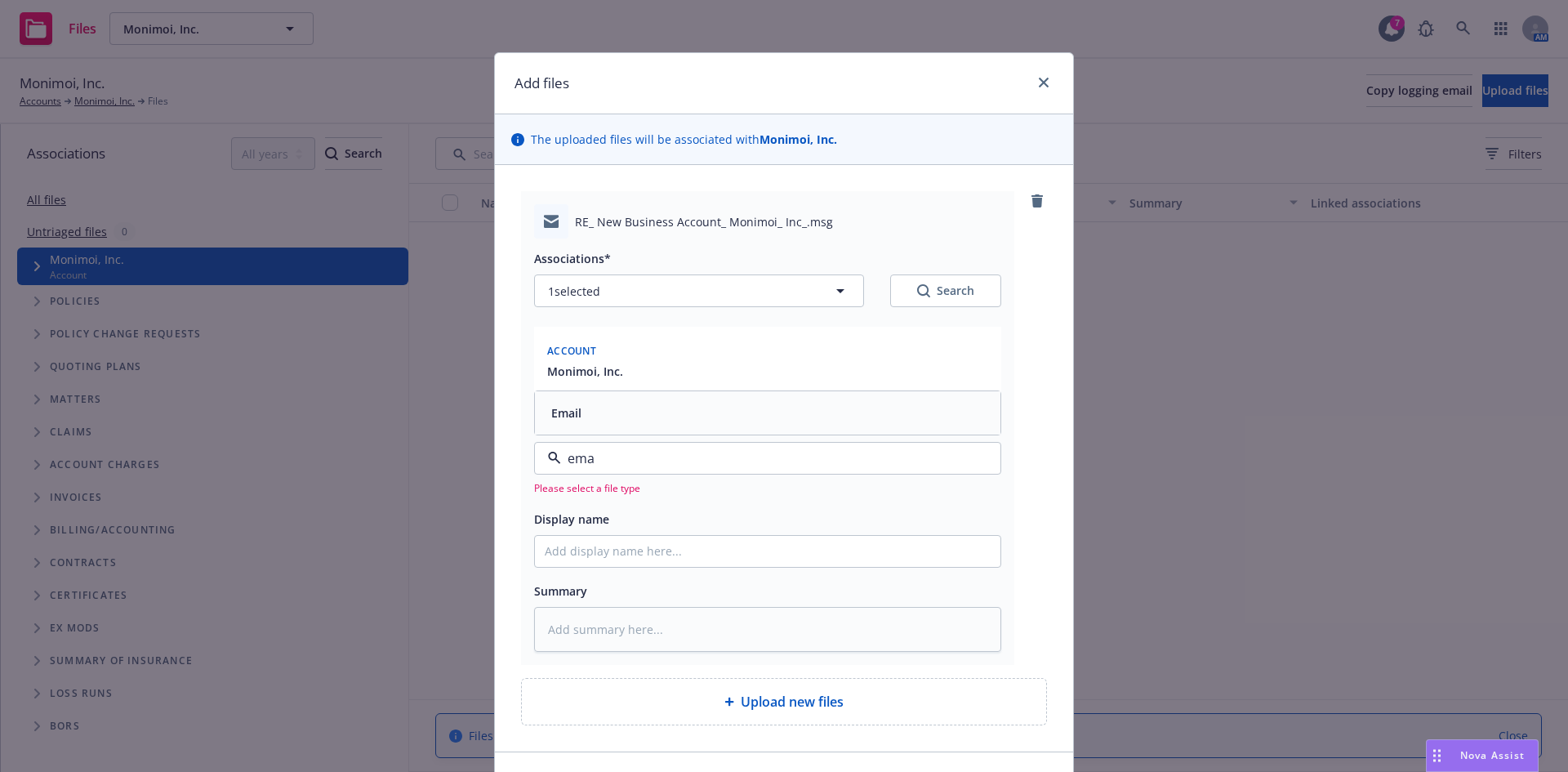
click at [687, 402] on div "Email" at bounding box center [768, 413] width 446 height 24
type textarea "x"
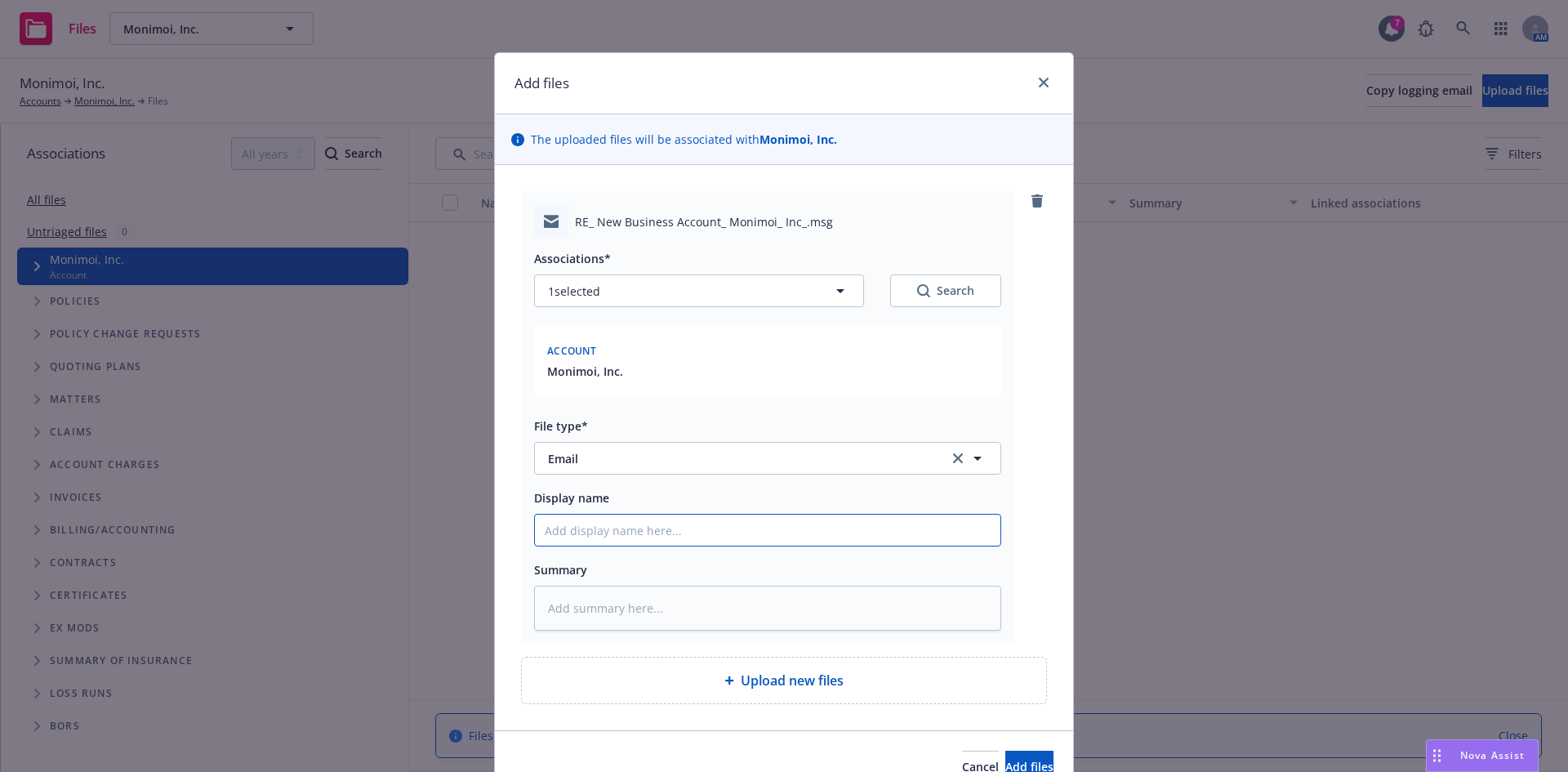
drag, startPoint x: 673, startPoint y: 528, endPoint x: 657, endPoint y: 524, distance: 16.8
click at [674, 528] on input "Display name" at bounding box center [768, 530] width 466 height 31
type input "New Business Assignment"
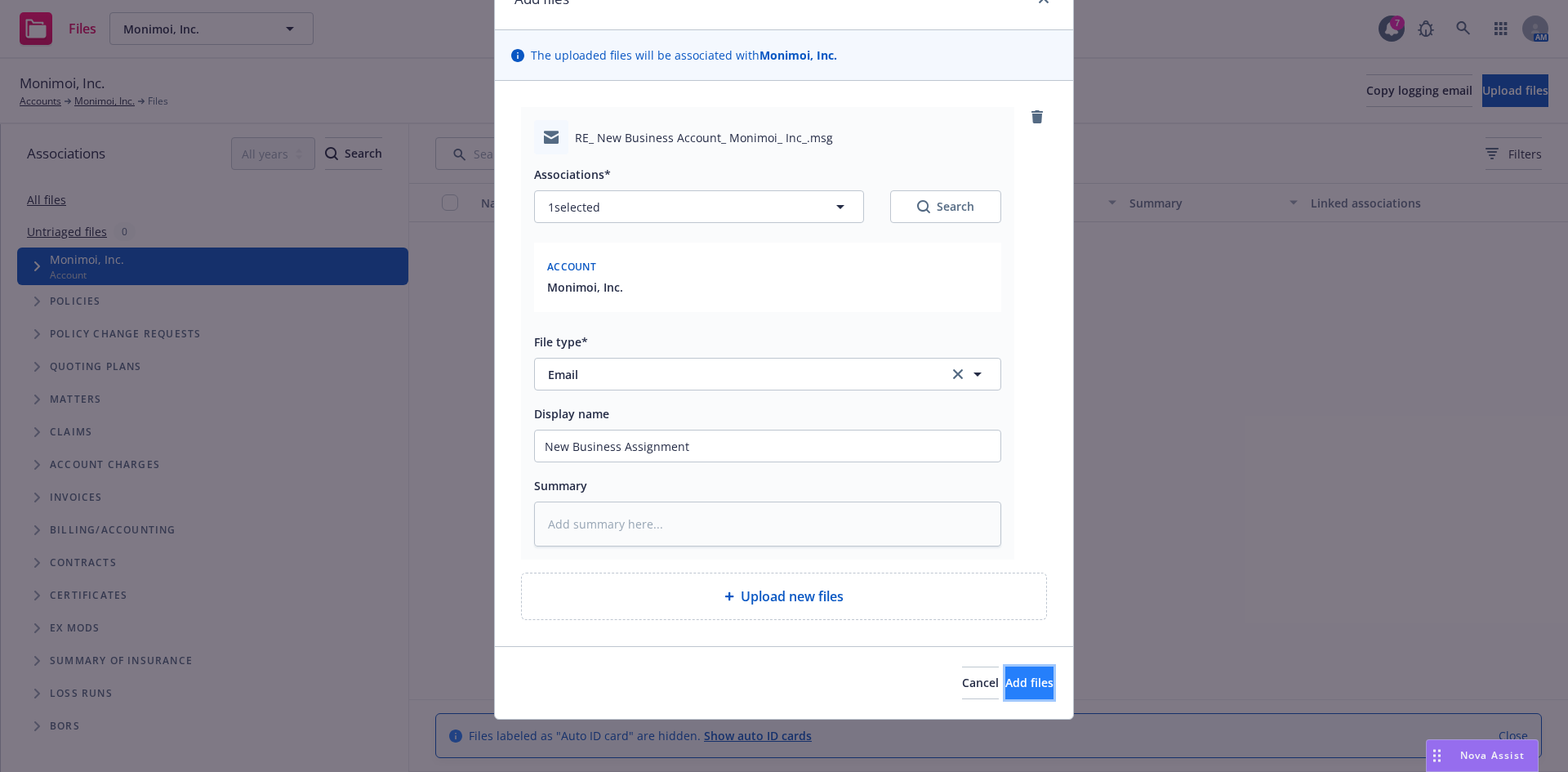
click at [1010, 683] on span "Add files" at bounding box center [1030, 683] width 48 height 16
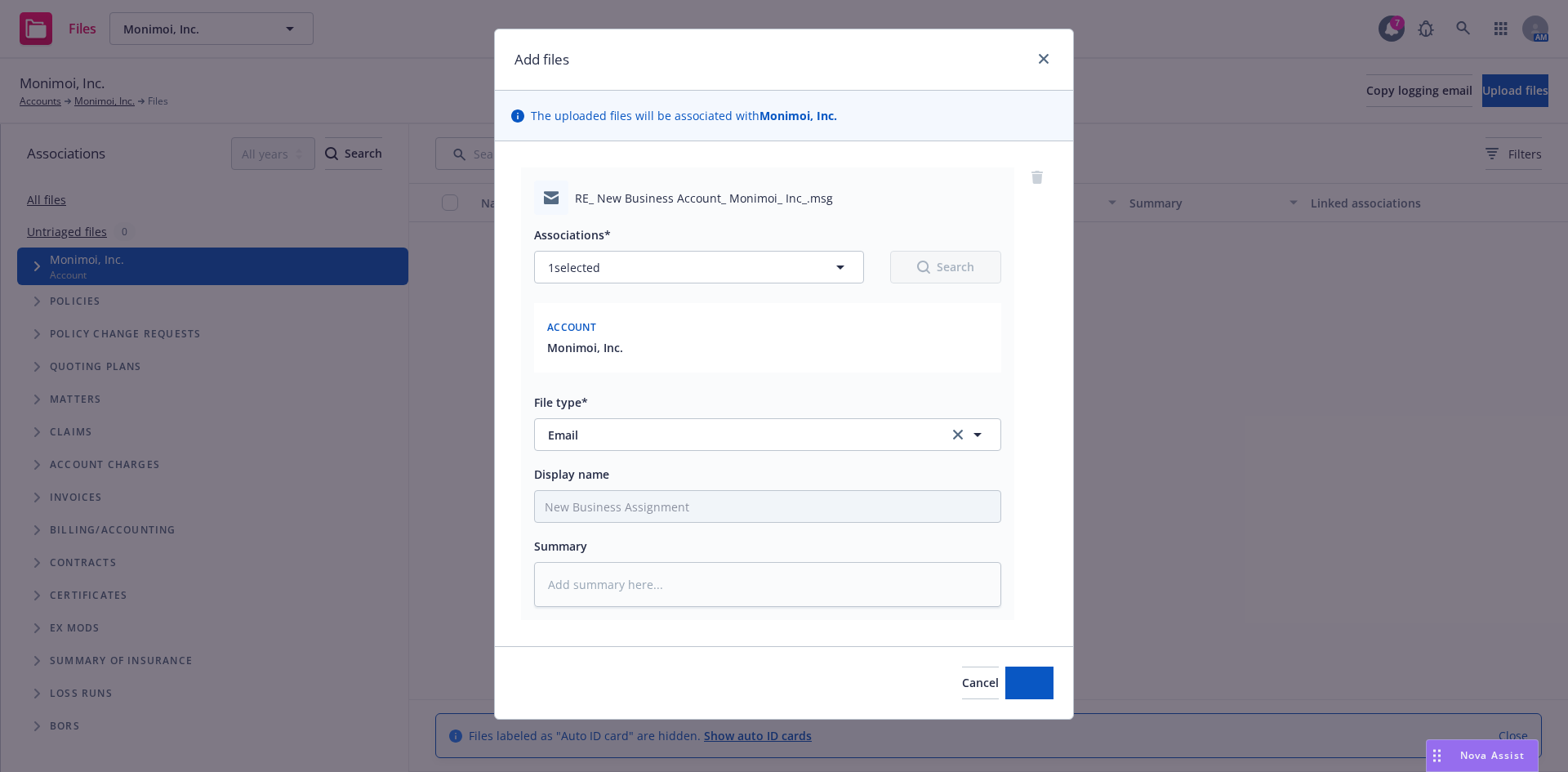
scroll to position [24, 0]
type textarea "x"
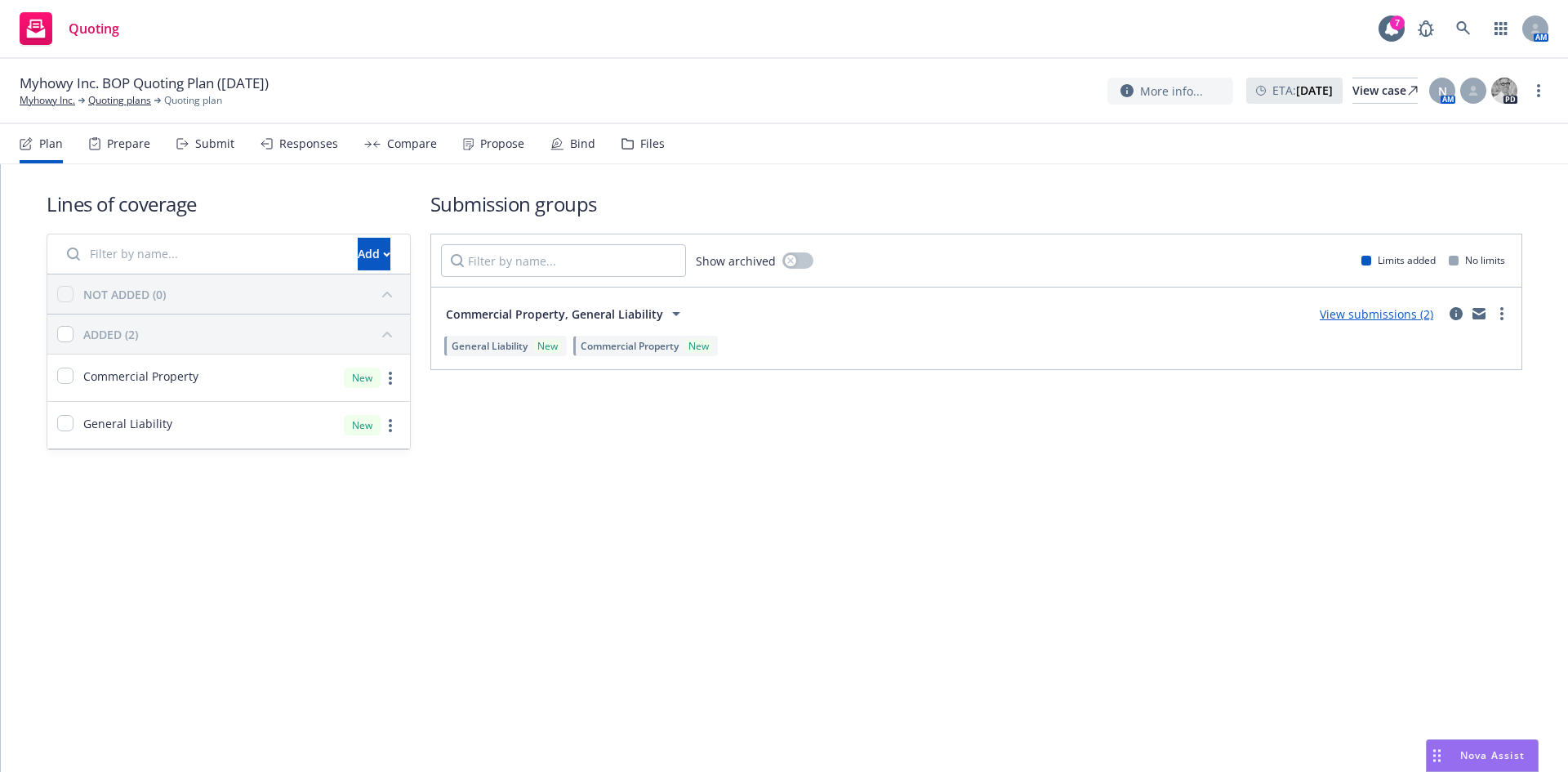
click at [622, 149] on icon at bounding box center [627, 144] width 11 height 10
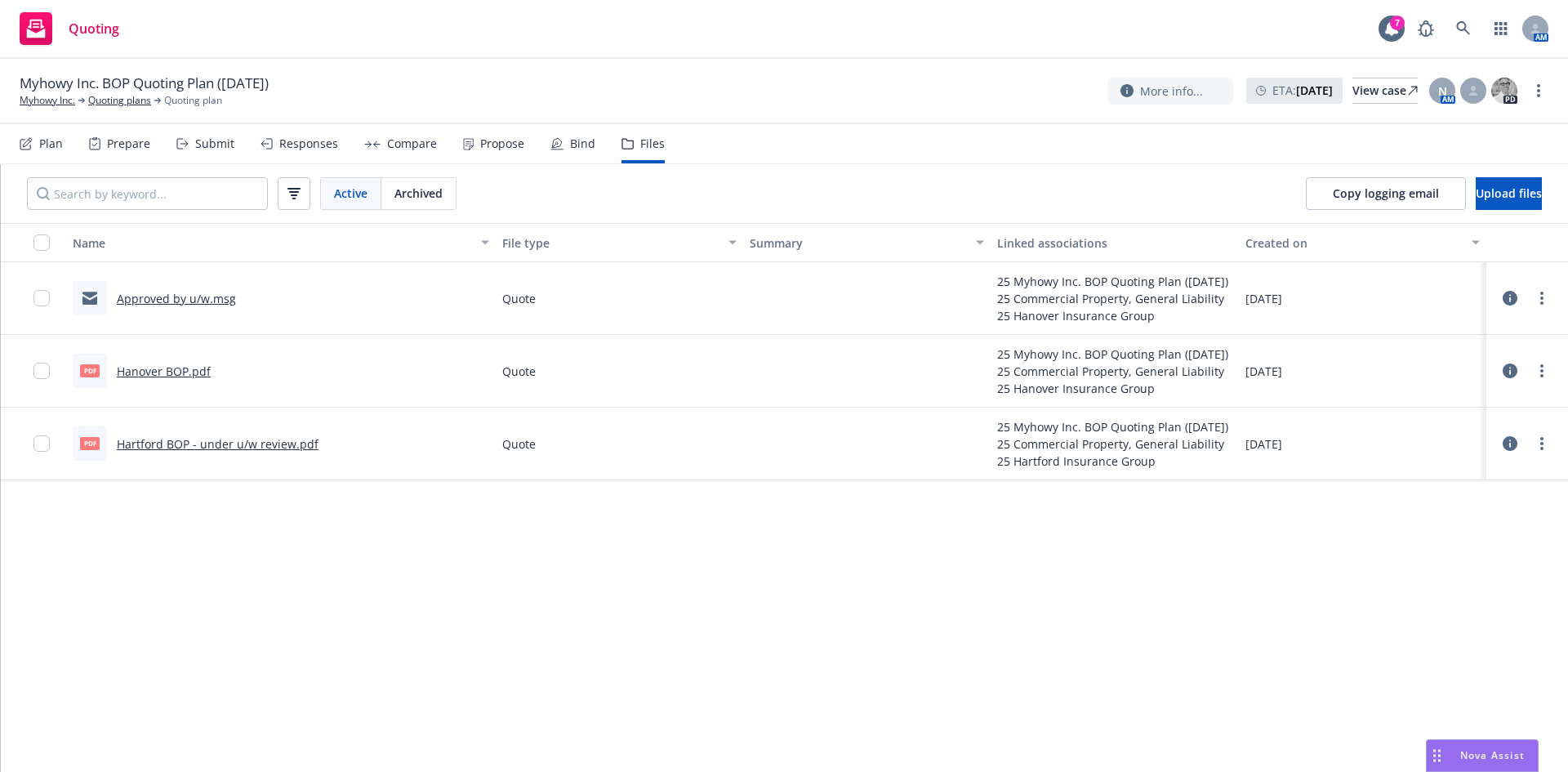
click at [150, 366] on link "Hanover BOP.pdf" at bounding box center [164, 371] width 94 height 16
click at [245, 445] on link "Hartford BOP - under u/w review.pdf" at bounding box center [218, 444] width 202 height 16
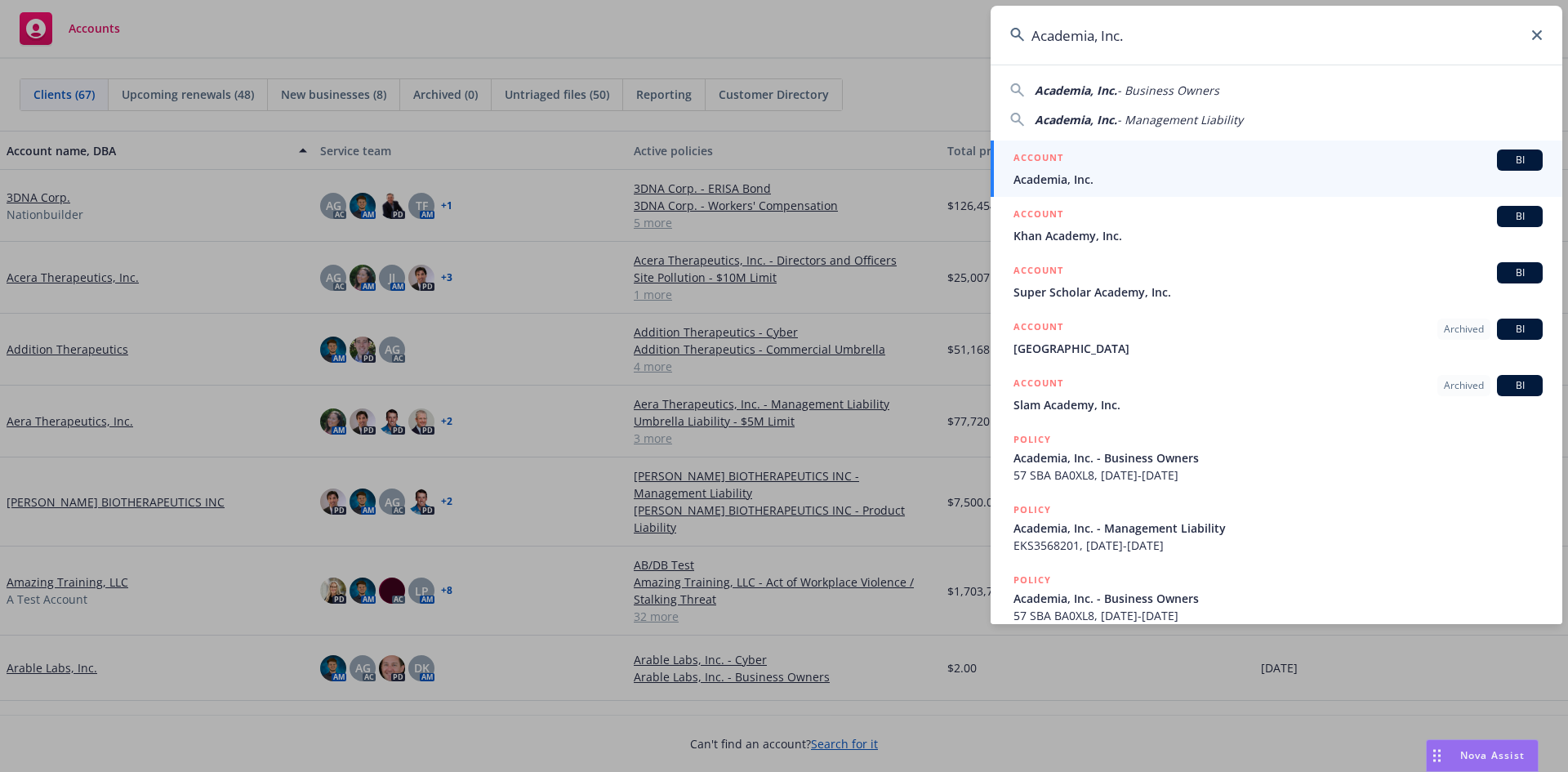
drag, startPoint x: 1322, startPoint y: 33, endPoint x: 942, endPoint y: 29, distance: 379.9
click at [942, 29] on div "Academia, Inc. Academia, Inc. - Business Owners Academia, Inc. - Management Lia…" at bounding box center [784, 386] width 1568 height 772
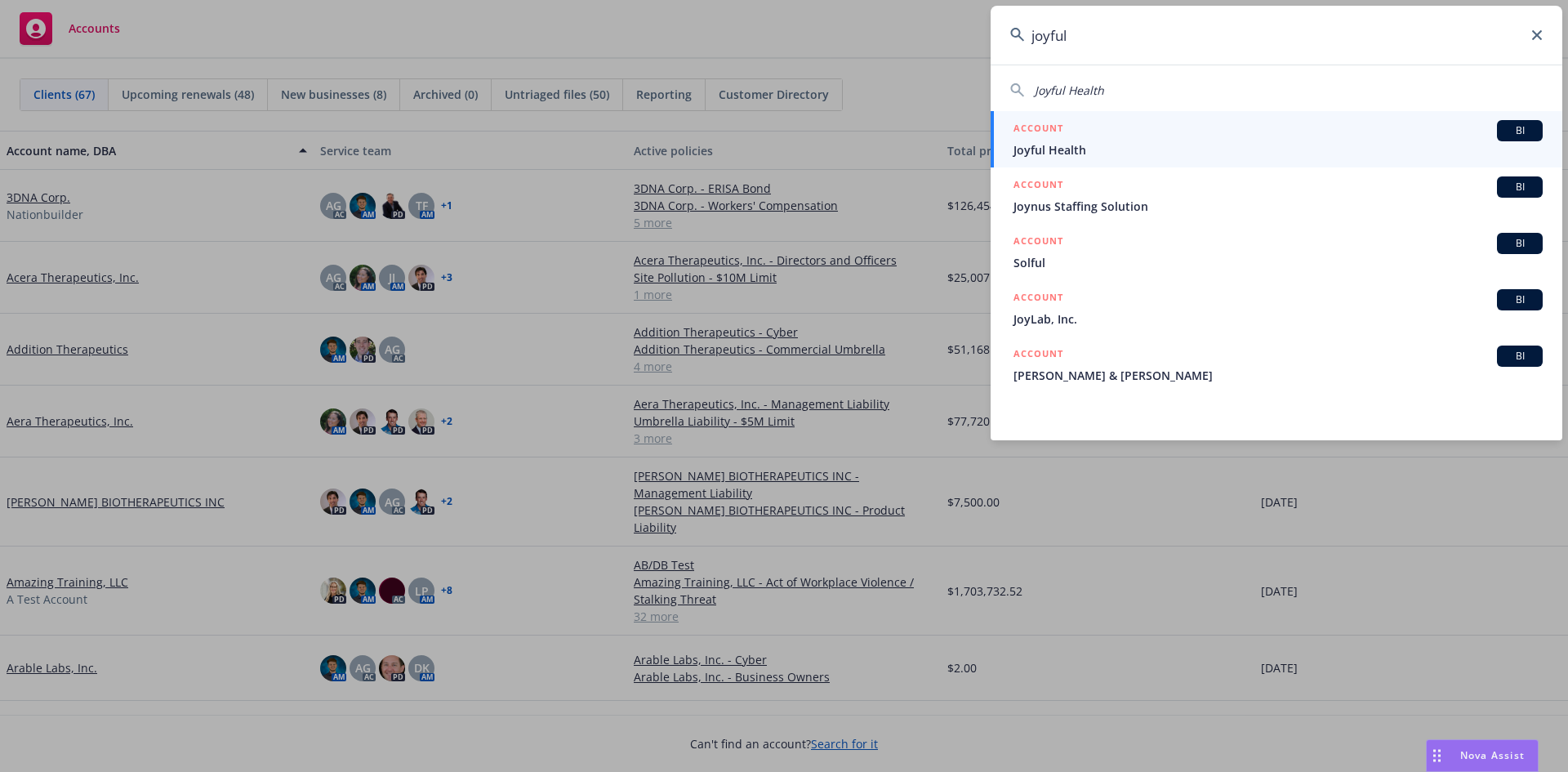
type input "joyful"
click at [1032, 136] on h5 "ACCOUNT" at bounding box center [1039, 130] width 50 height 20
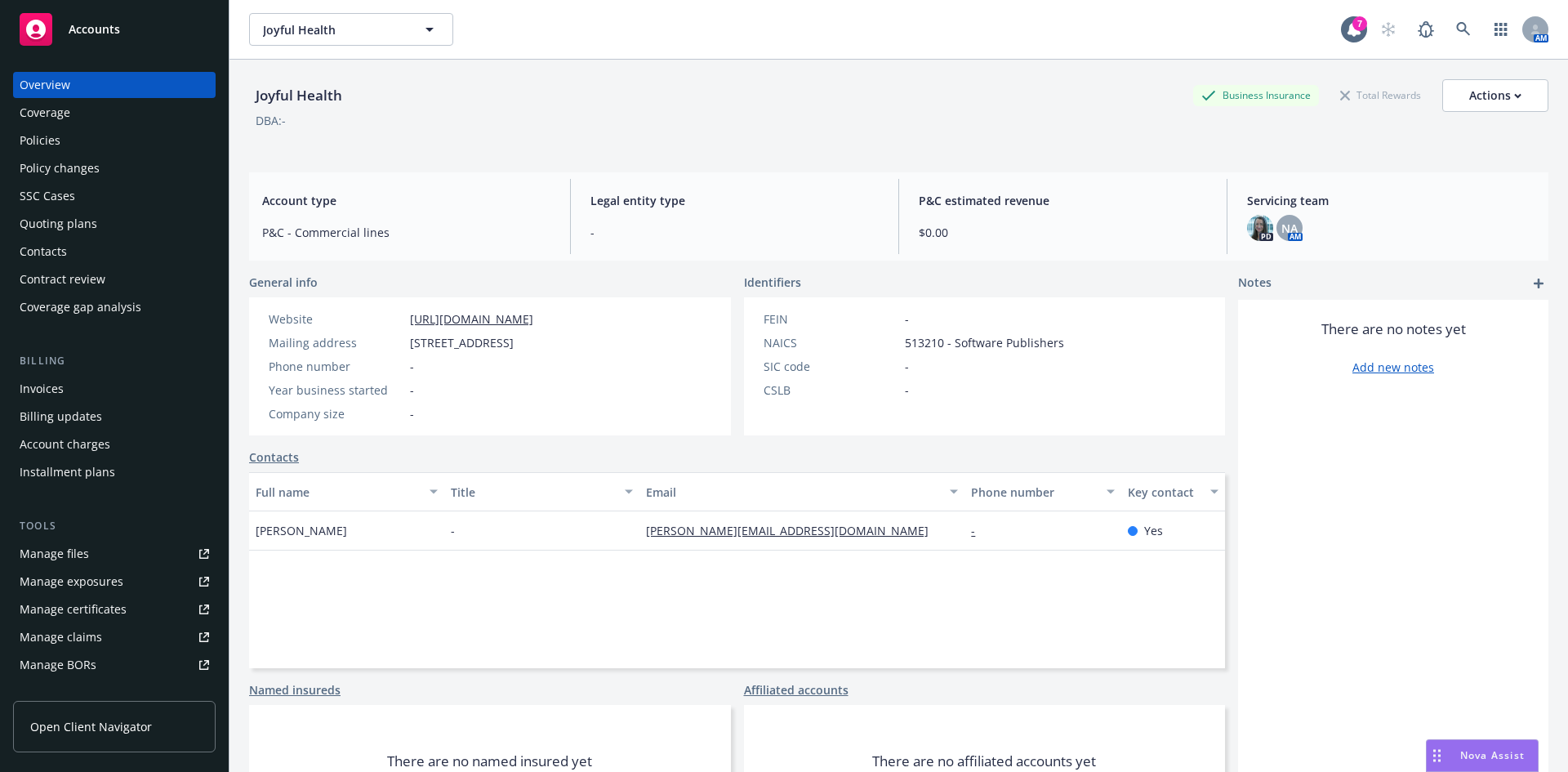
click at [126, 222] on div "Quoting plans" at bounding box center [115, 224] width 190 height 26
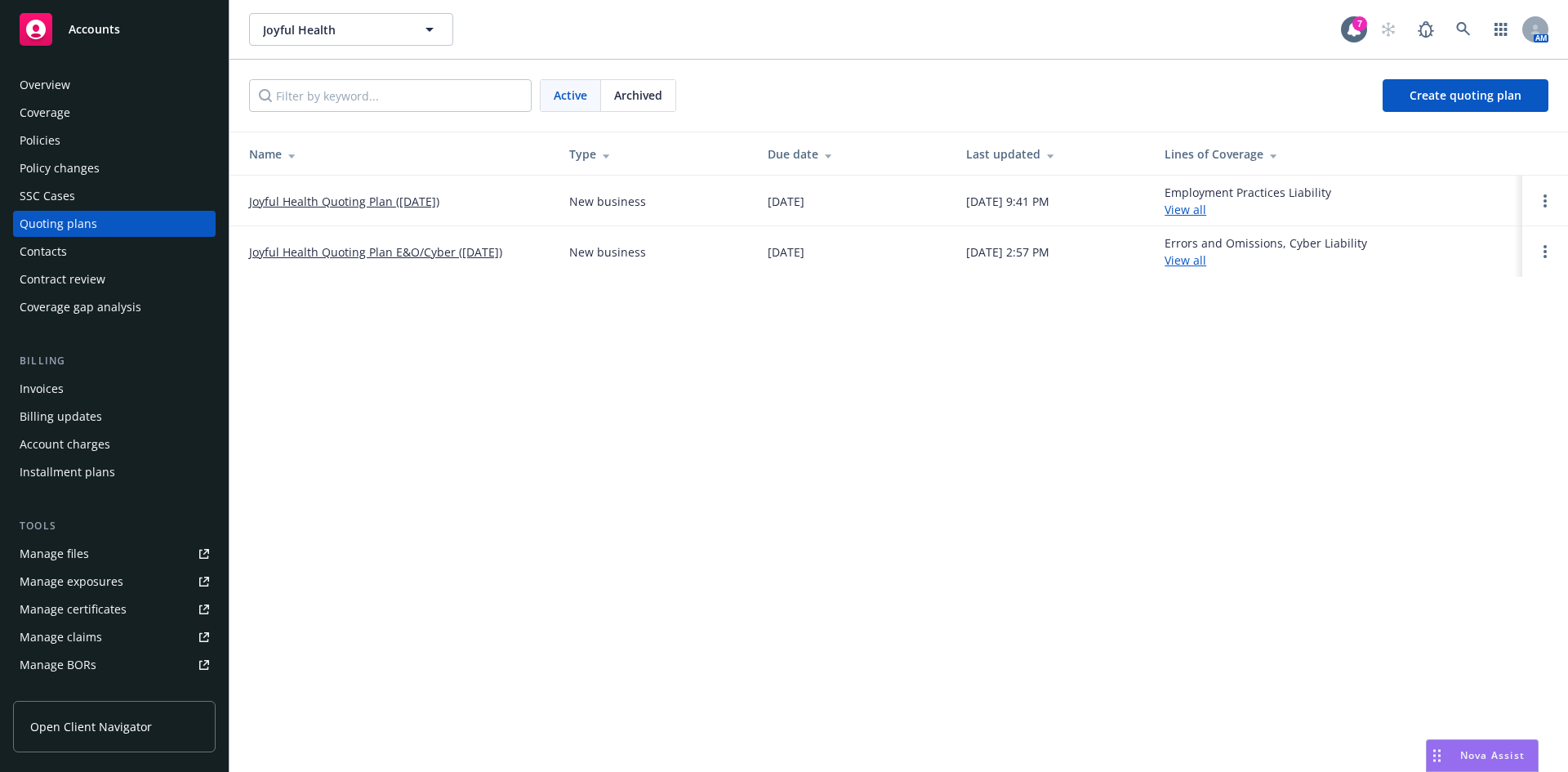
click at [366, 203] on link "Joyful Health Quoting Plan (2025-08-12)" at bounding box center [344, 201] width 190 height 17
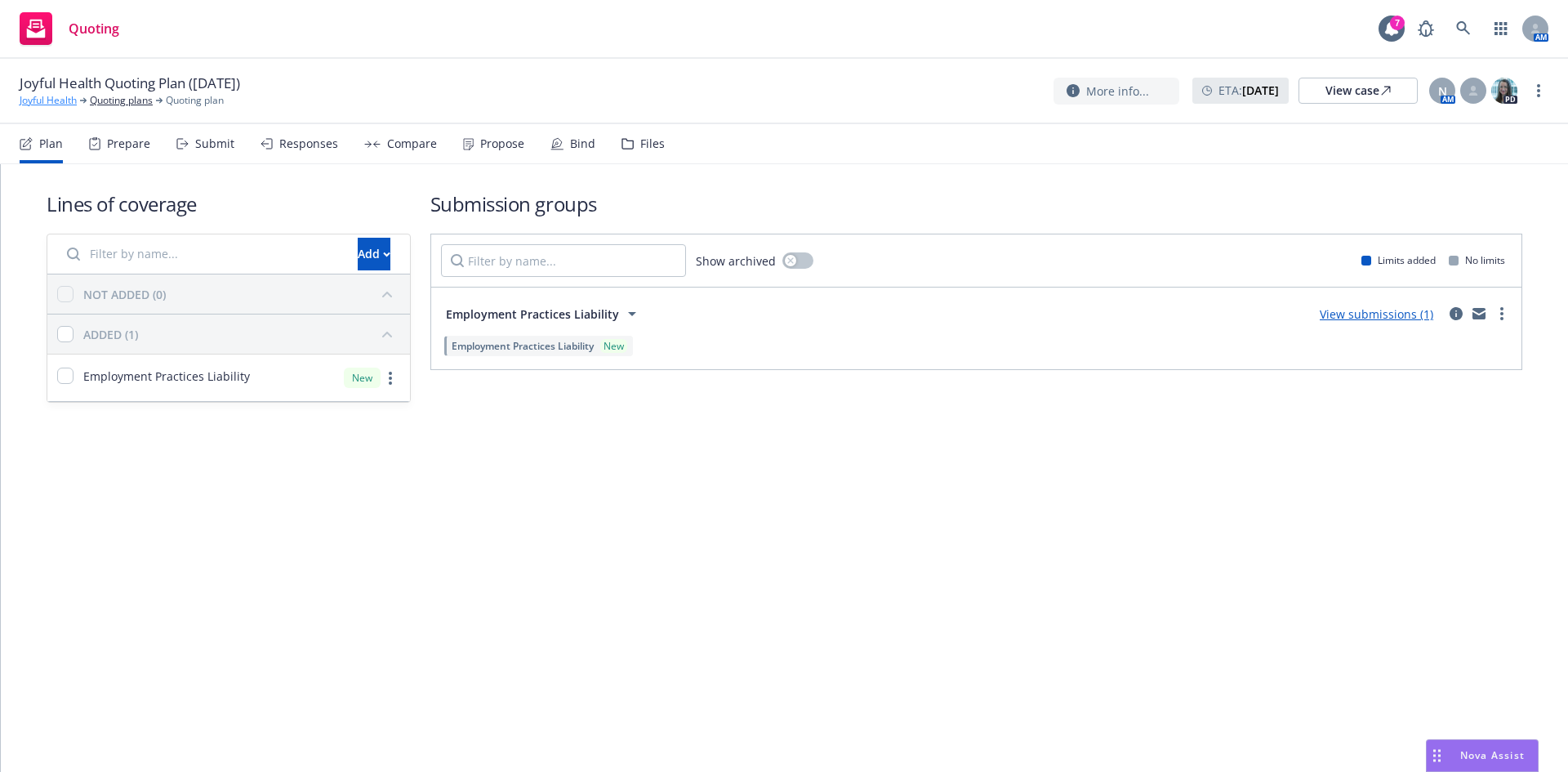
click at [44, 101] on link "Joyful Health" at bounding box center [48, 100] width 57 height 15
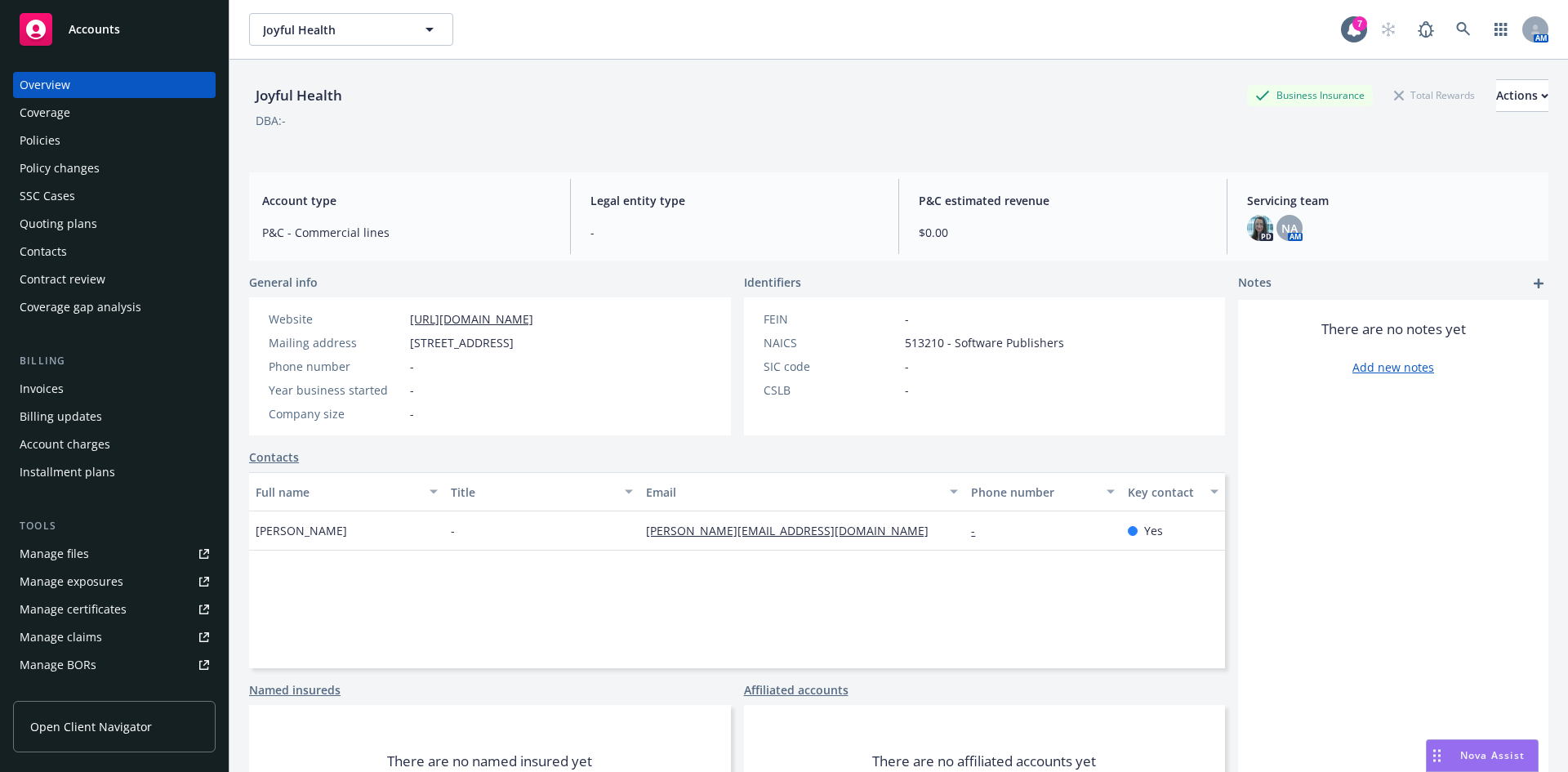
click at [93, 213] on div "Quoting plans" at bounding box center [59, 224] width 78 height 26
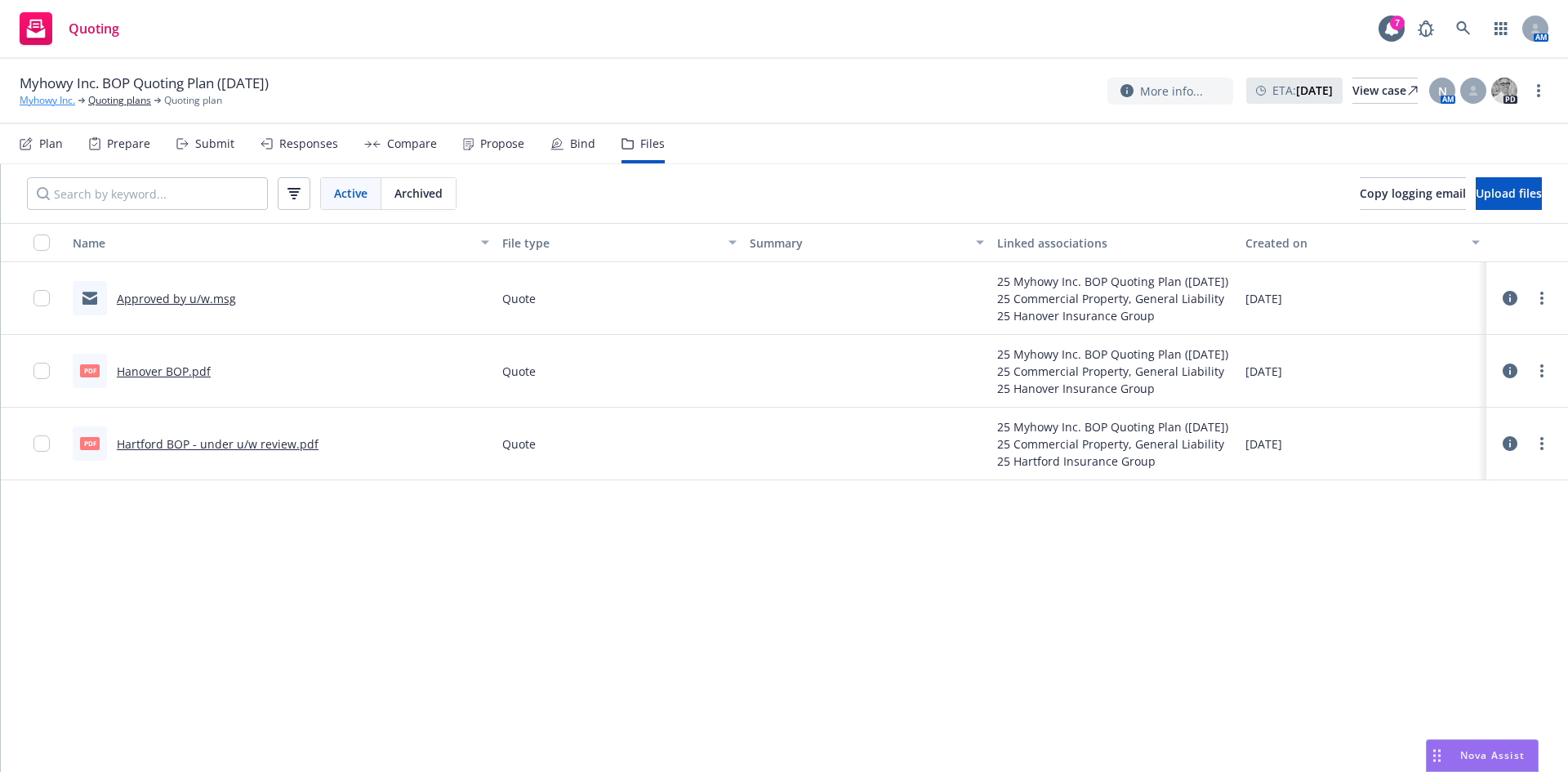
click at [48, 106] on link "Myhowy Inc." at bounding box center [48, 100] width 56 height 15
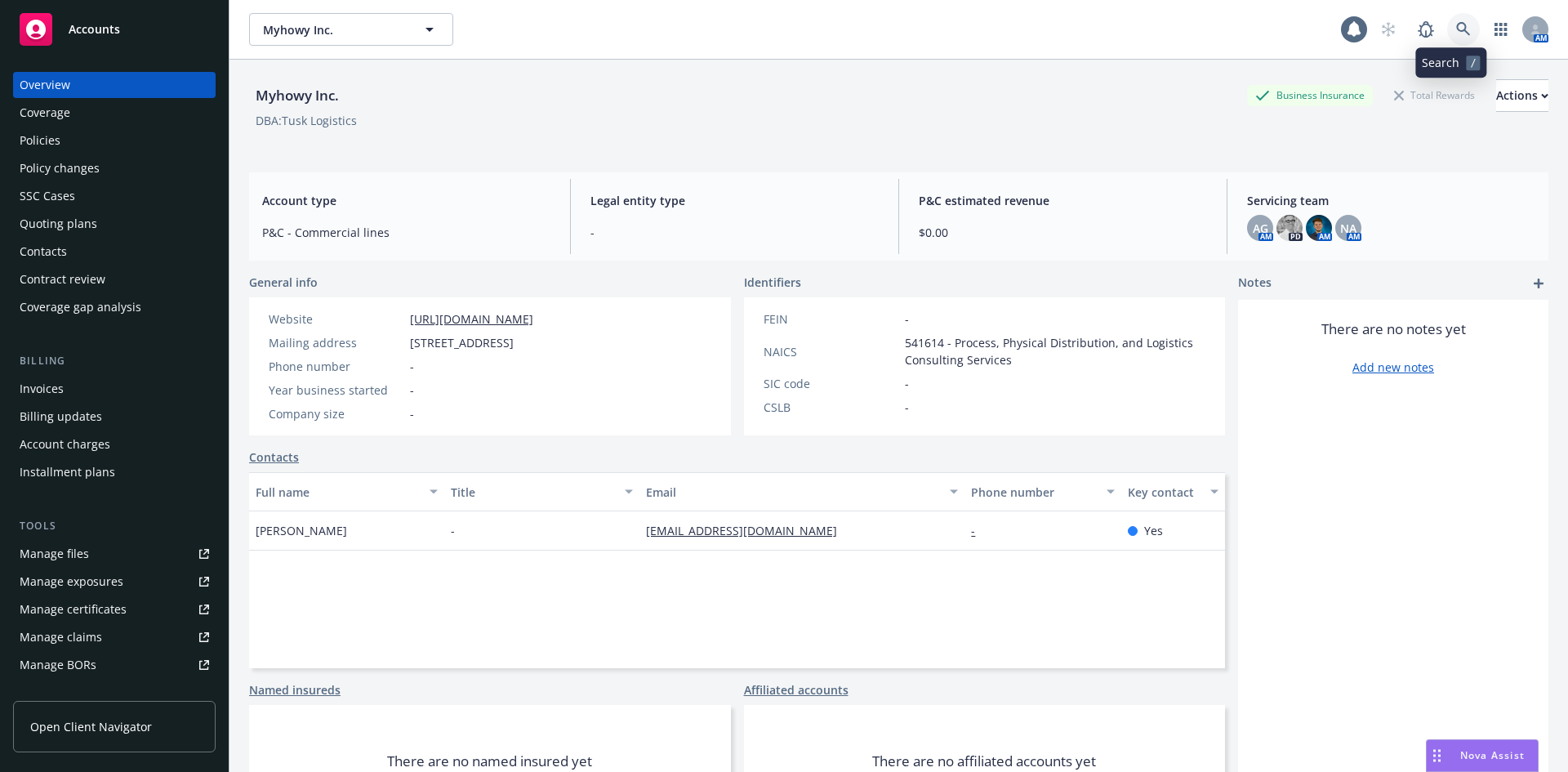
click at [1456, 26] on icon at bounding box center [1463, 29] width 15 height 15
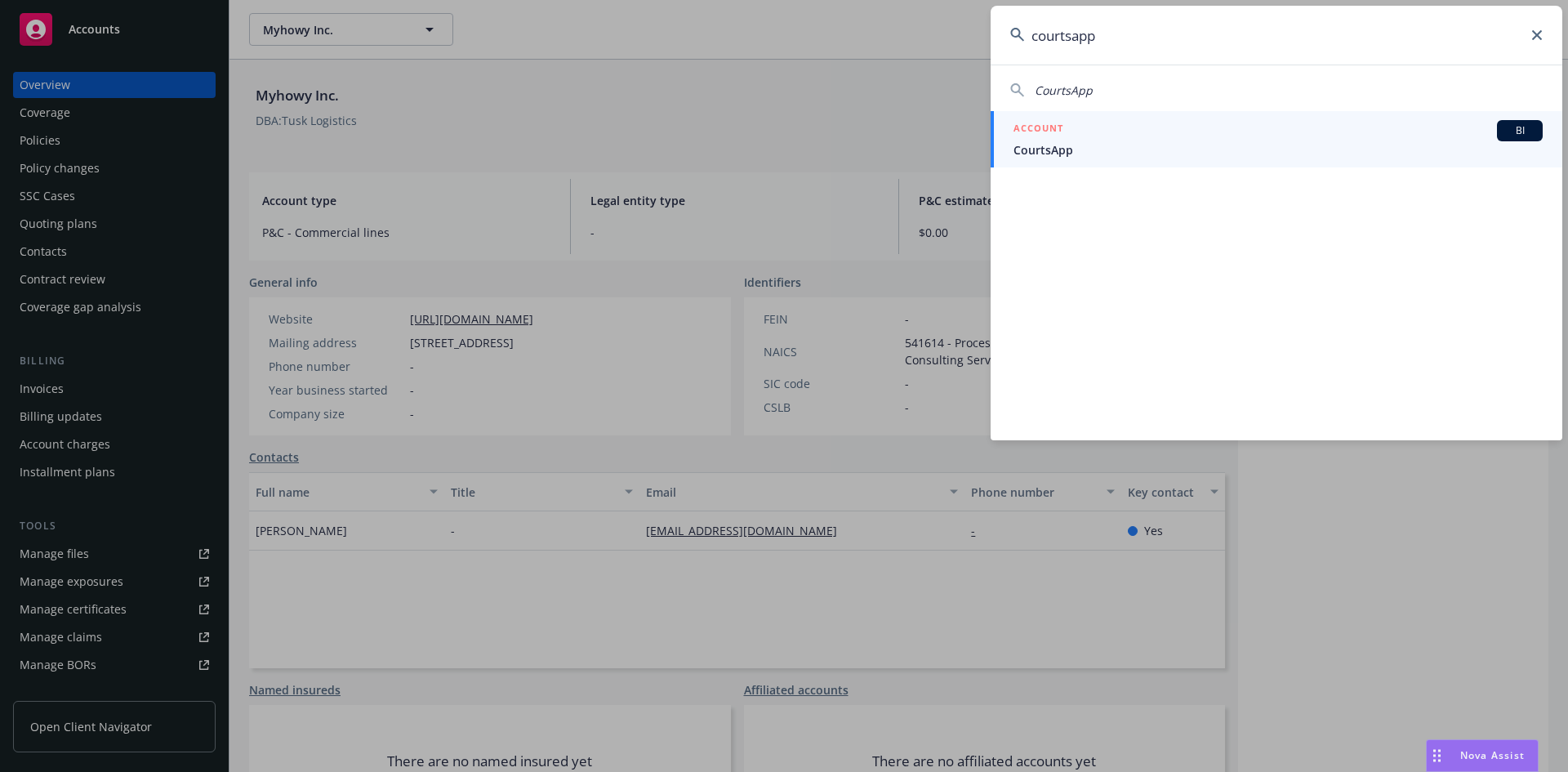
type input "courtsapp"
click at [1066, 140] on div "ACCOUNT BI" at bounding box center [1278, 130] width 529 height 21
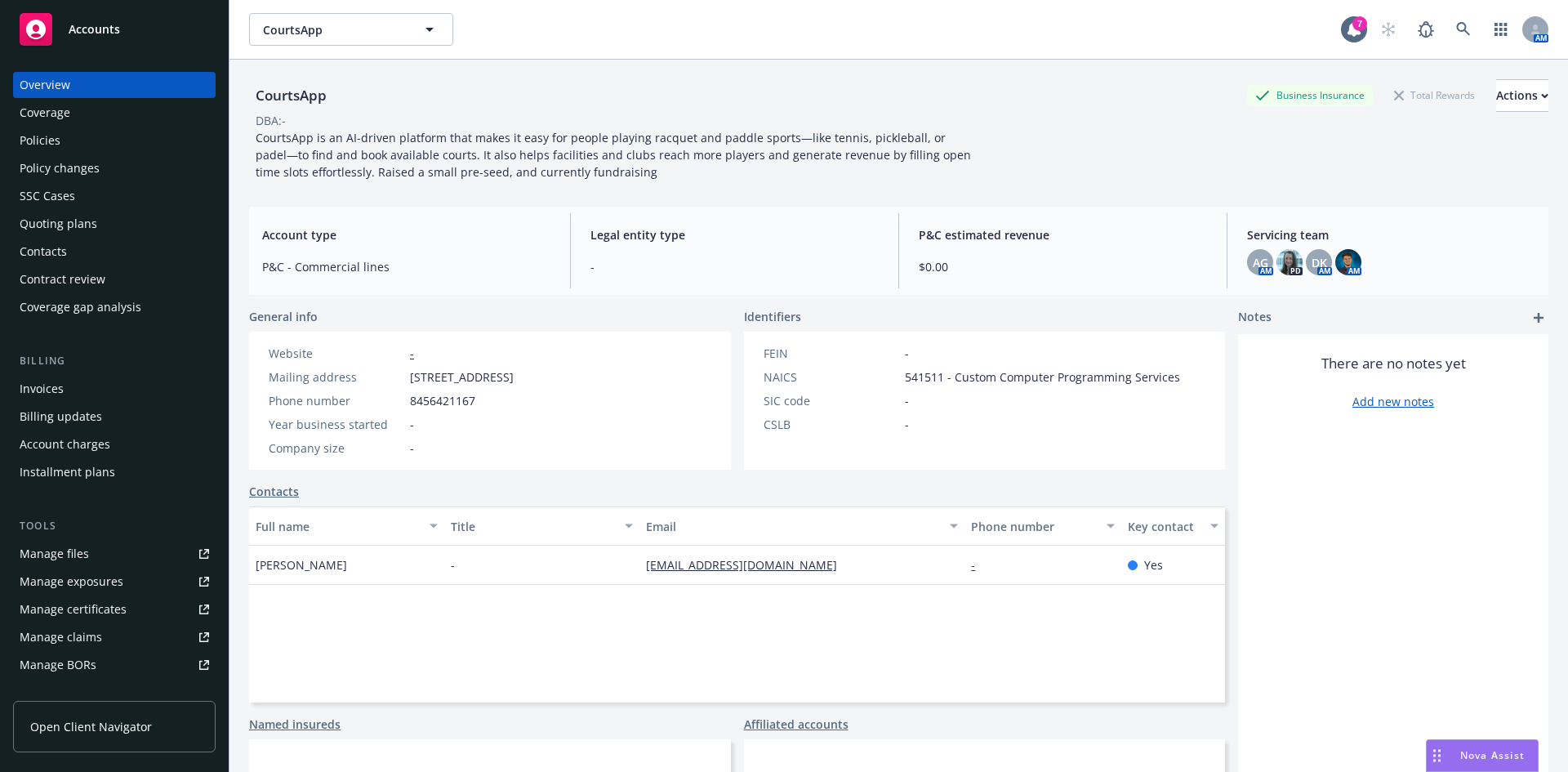
click at [69, 216] on div "Quoting plans" at bounding box center [59, 224] width 78 height 26
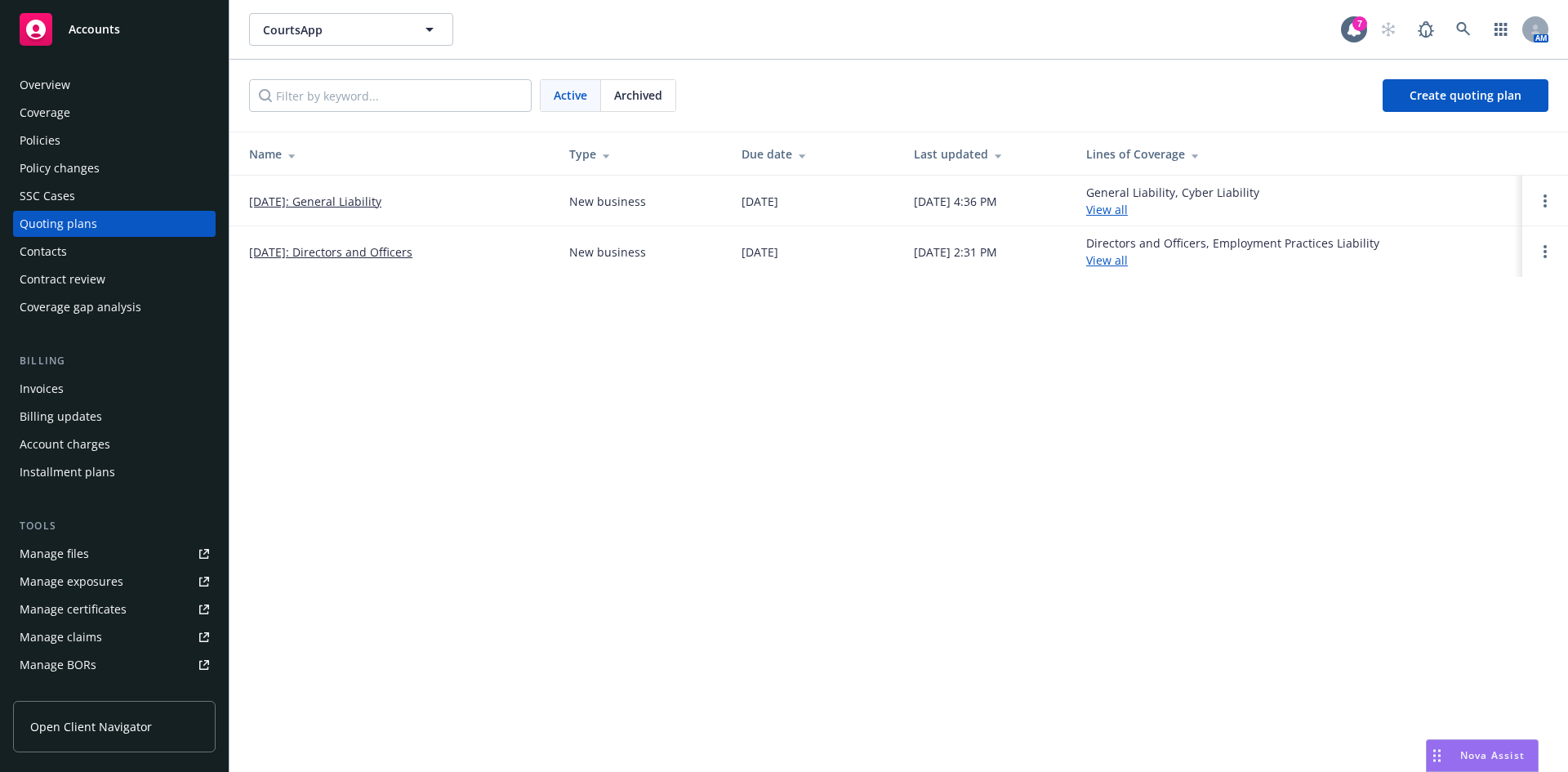
click at [317, 254] on link "08/14/2025: Directors and Officers" at bounding box center [330, 251] width 163 height 17
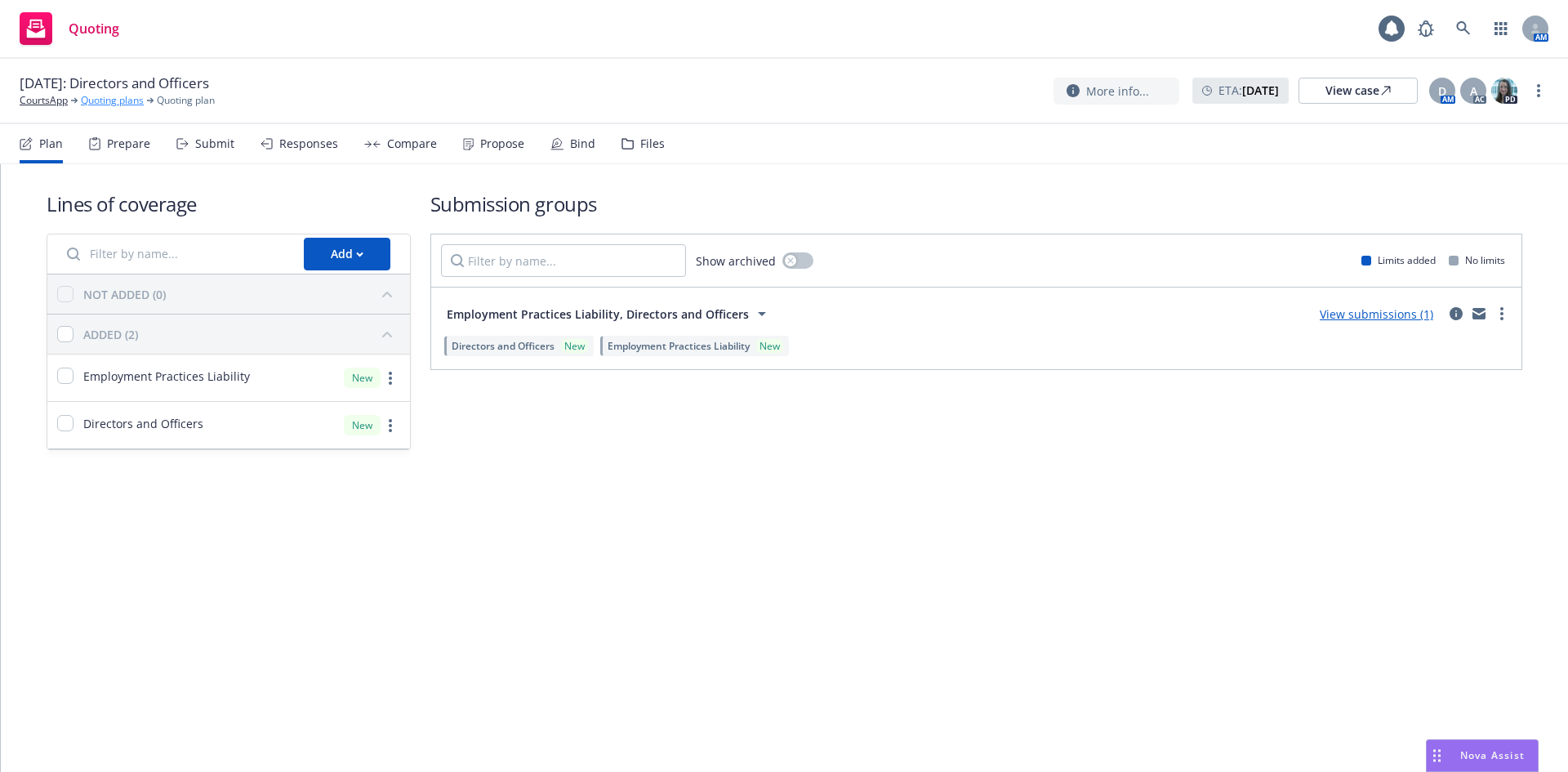
click at [101, 105] on link "Quoting plans" at bounding box center [112, 100] width 63 height 15
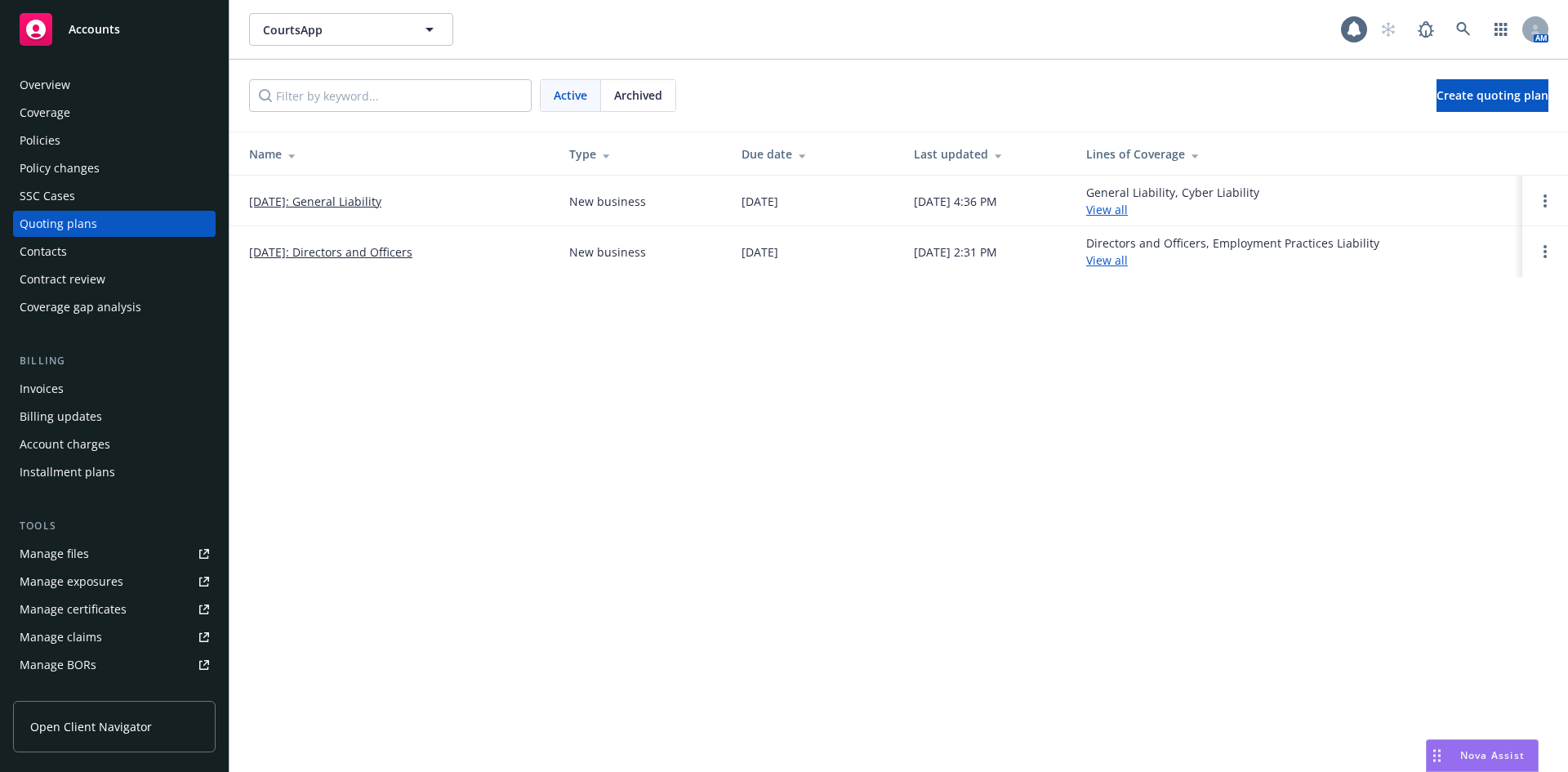
click at [365, 203] on link "[DATE]: General Liability" at bounding box center [315, 201] width 132 height 17
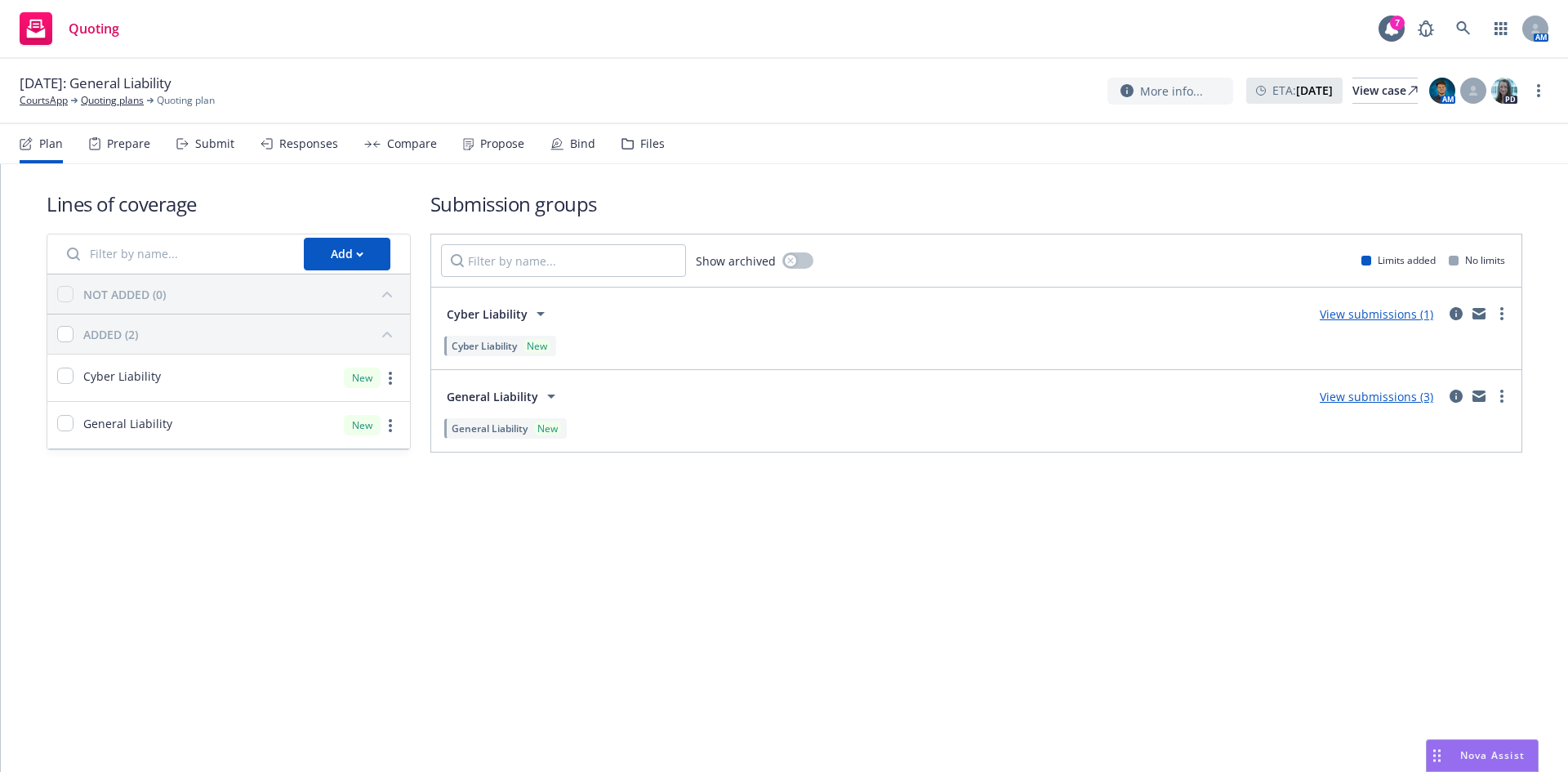
click at [630, 149] on div "Files" at bounding box center [643, 143] width 43 height 39
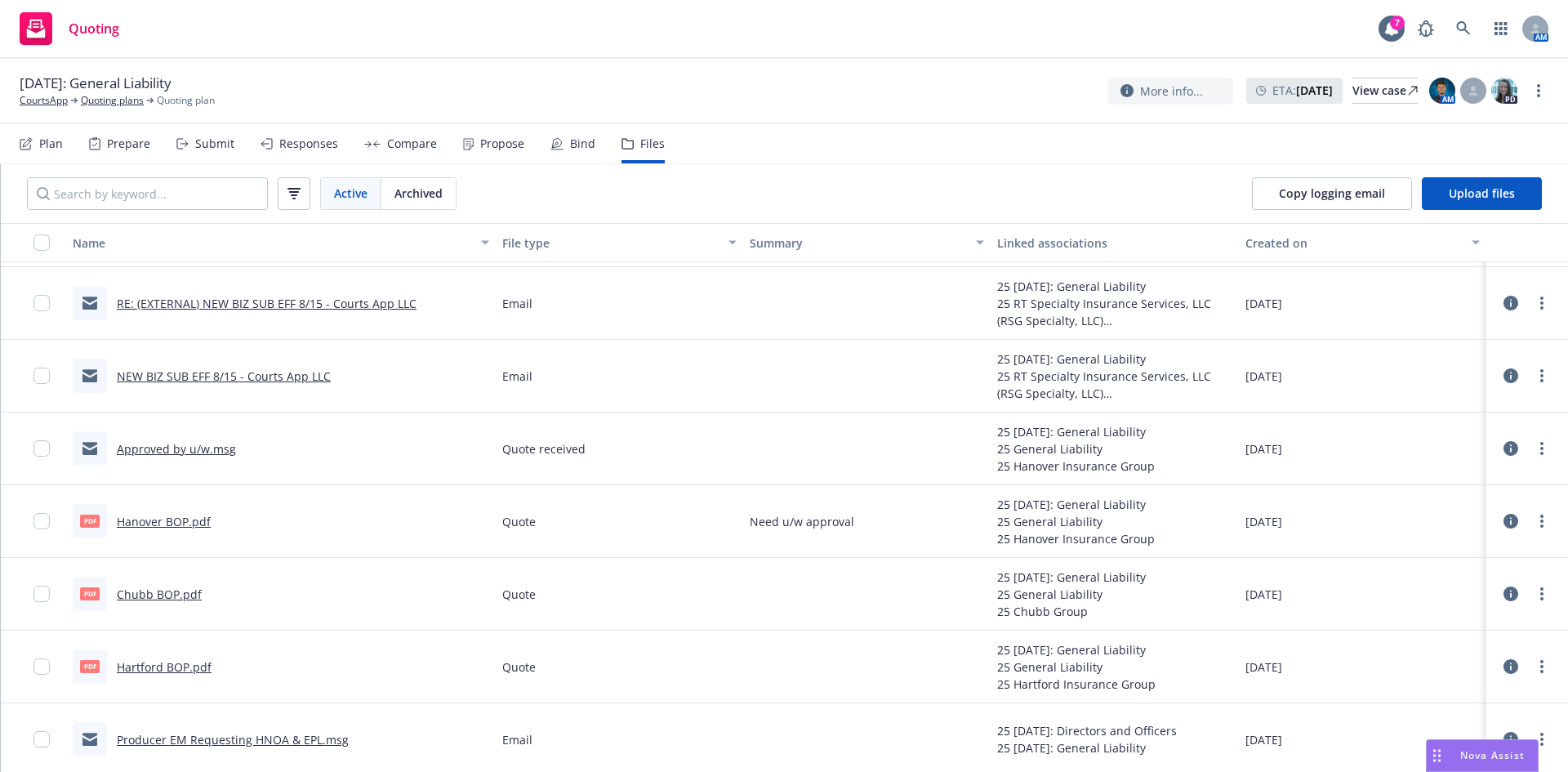
scroll to position [1078, 0]
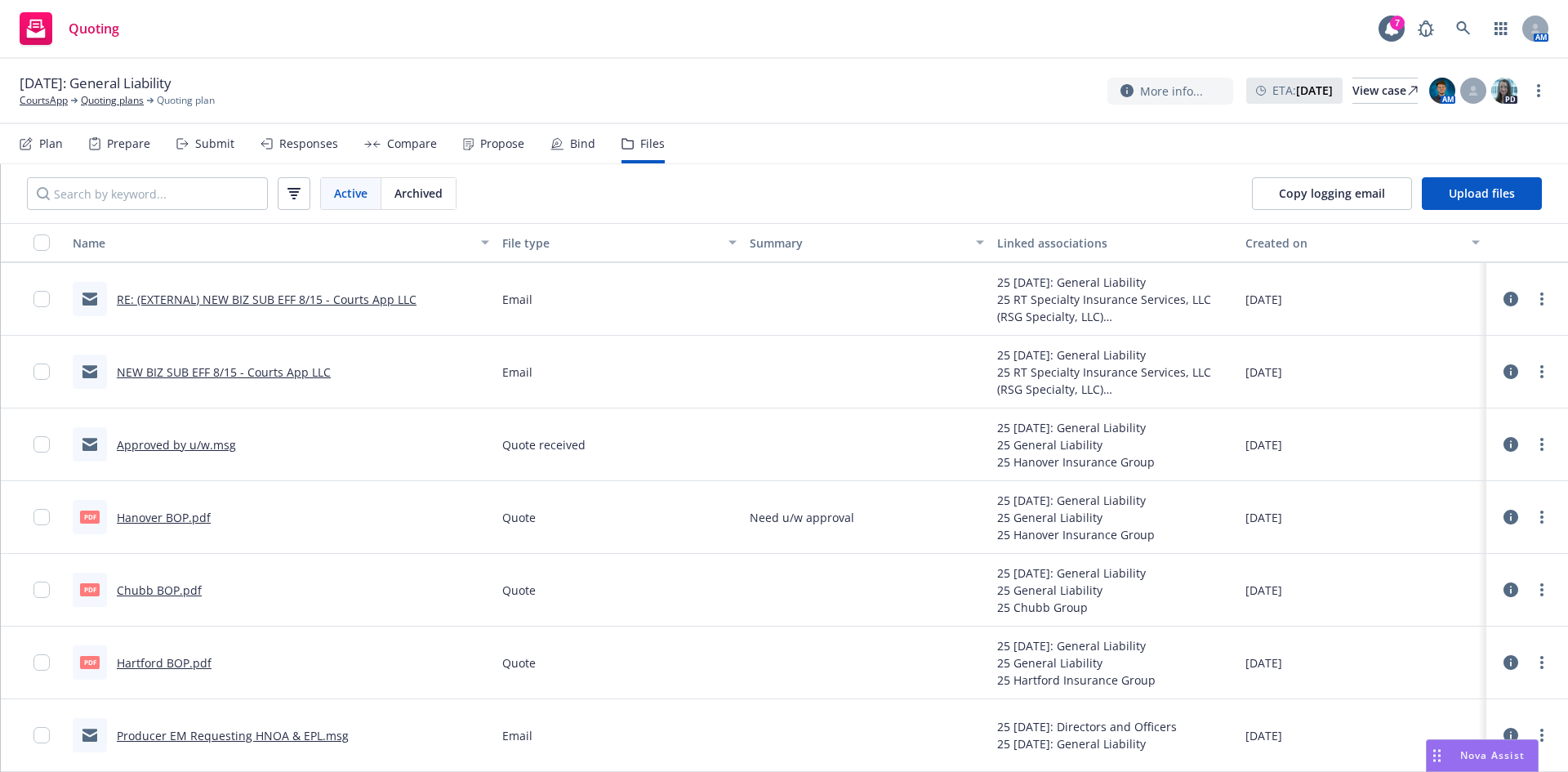
click at [183, 663] on link "Hartford BOP.pdf" at bounding box center [164, 663] width 95 height 16
click at [185, 589] on link "Chubb BOP.pdf" at bounding box center [159, 590] width 85 height 16
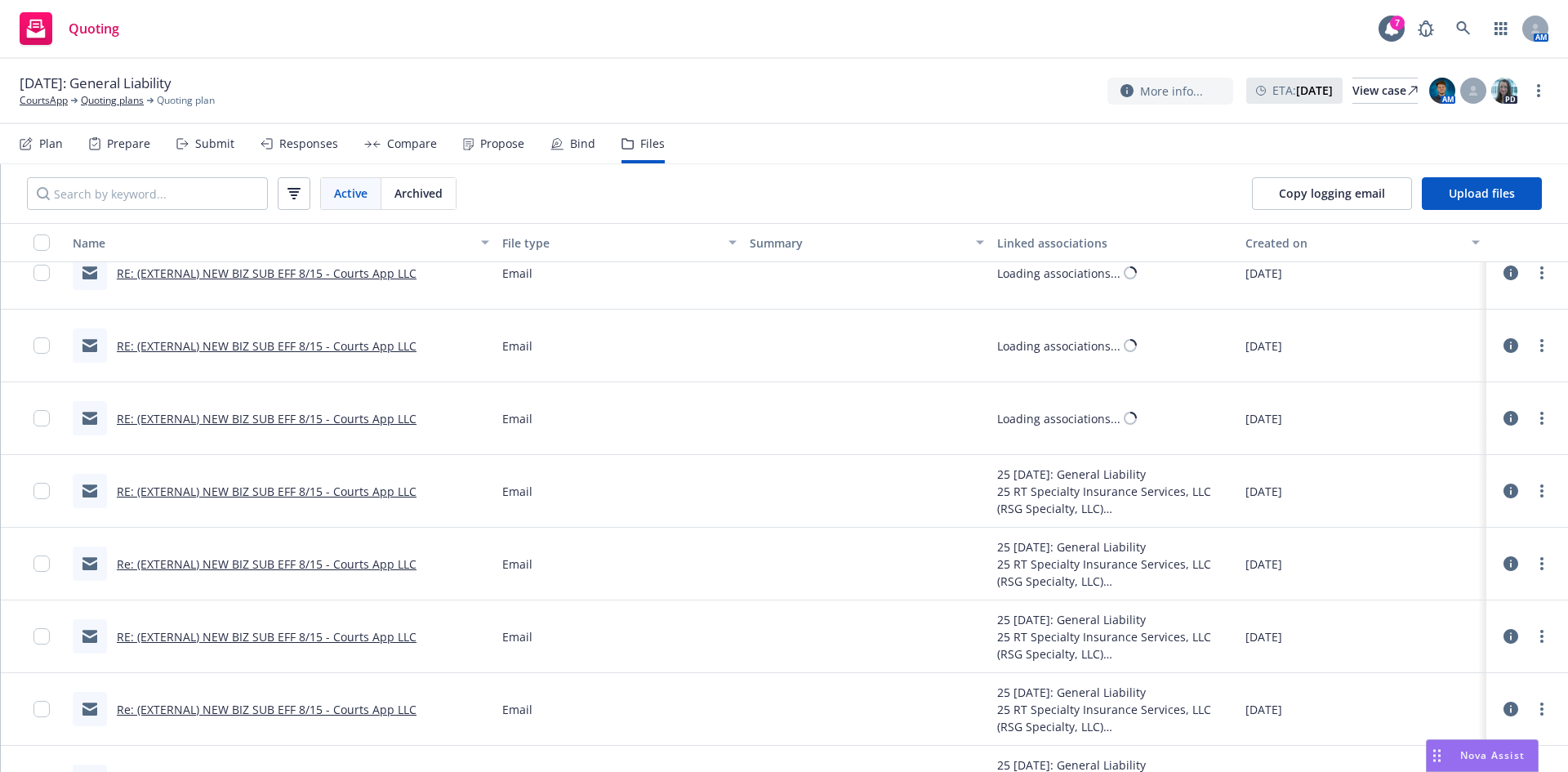
scroll to position [0, 0]
